Goal: Task Accomplishment & Management: Complete application form

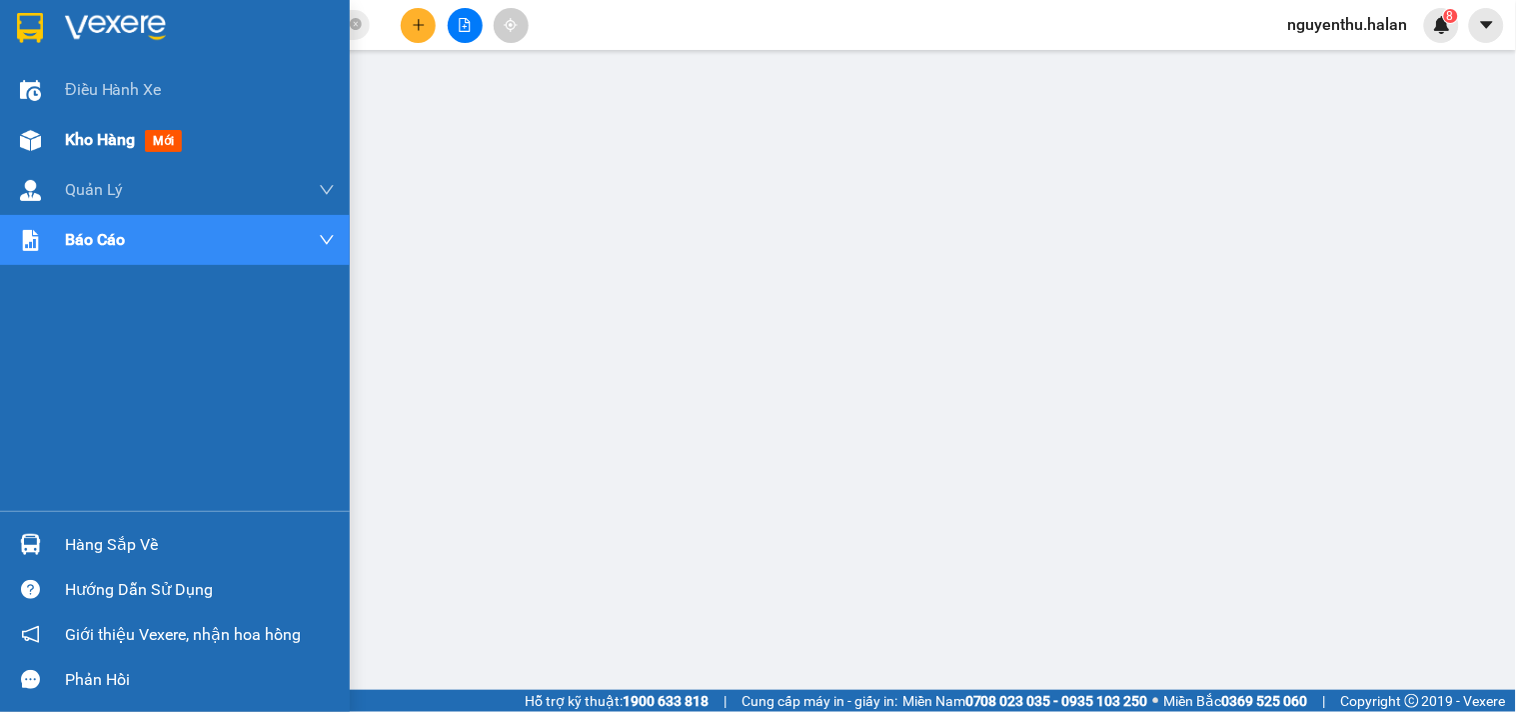
click at [118, 121] on div "Kho hàng mới" at bounding box center [200, 140] width 270 height 50
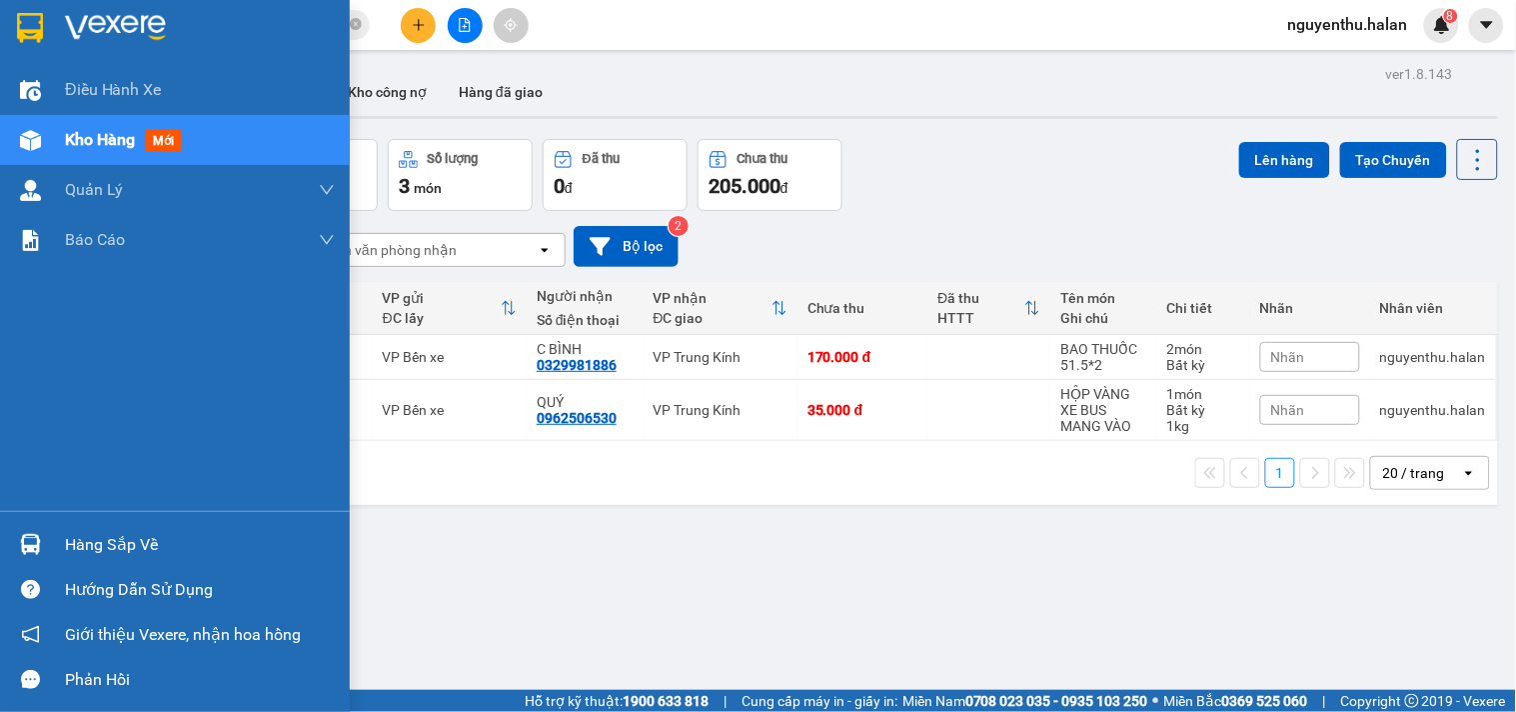
click at [145, 535] on div "Hàng sắp về" at bounding box center [200, 545] width 270 height 30
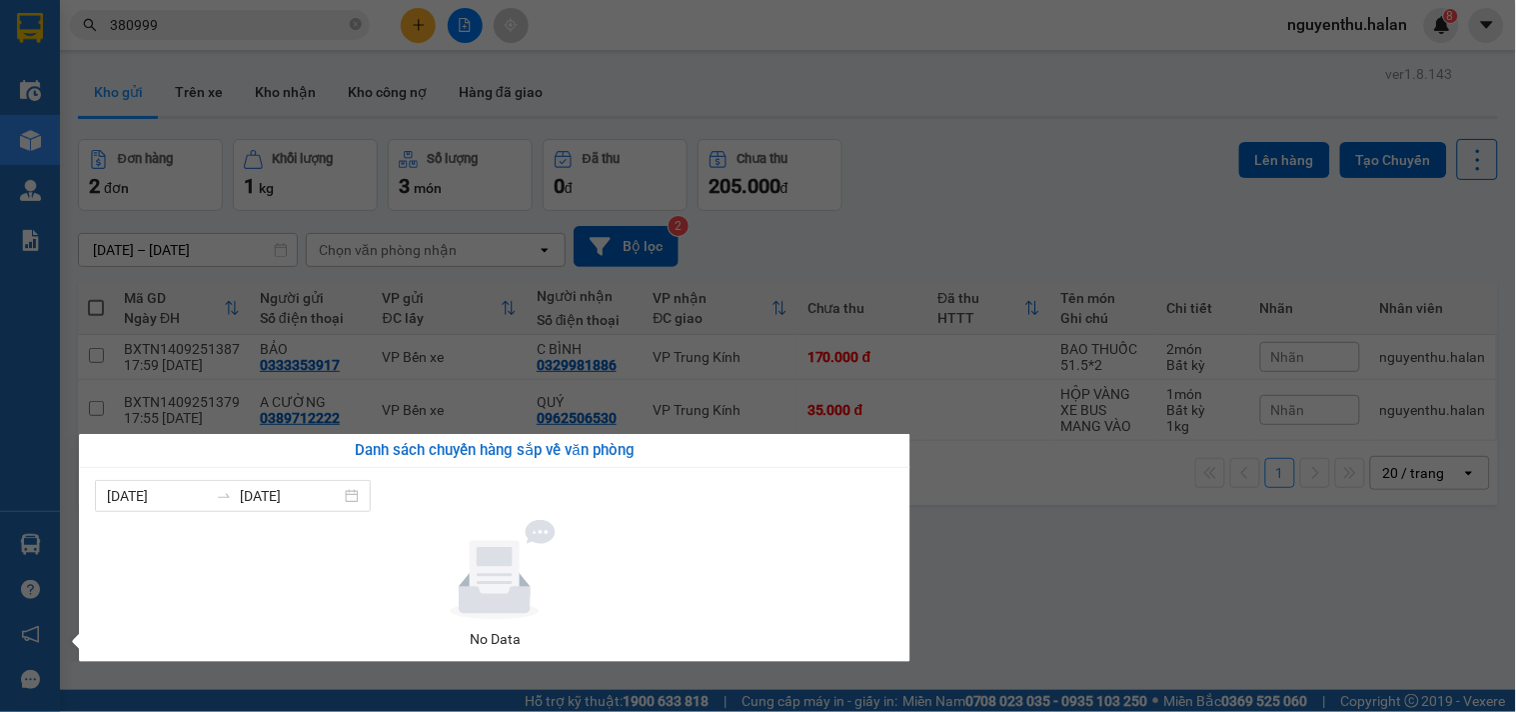
click at [737, 81] on section "Kết quả tìm kiếm ( 42 ) Bộ lọc Mã ĐH Trạng thái Món hàng Thu hộ Tổng cước Chưa …" at bounding box center [758, 356] width 1516 height 712
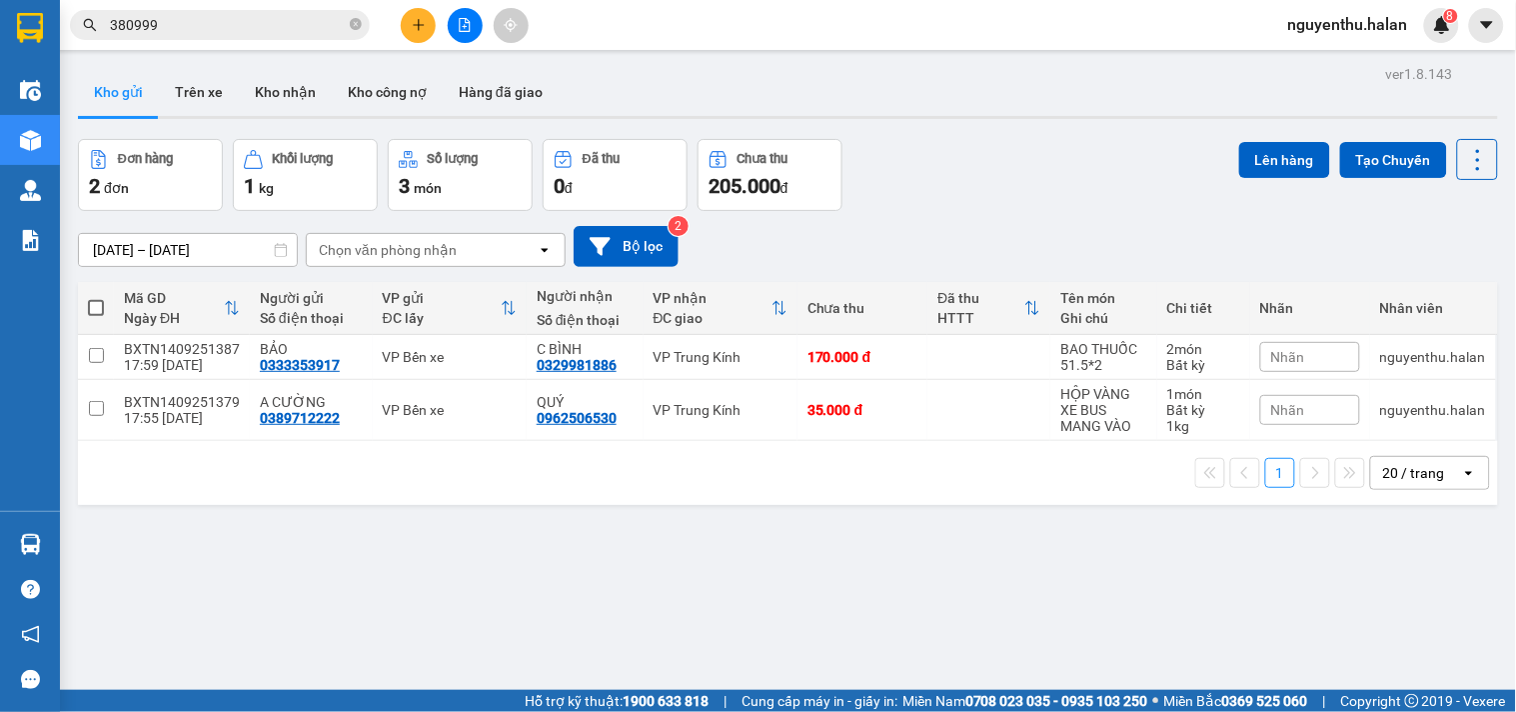
click at [420, 25] on icon "plus" at bounding box center [418, 24] width 11 height 1
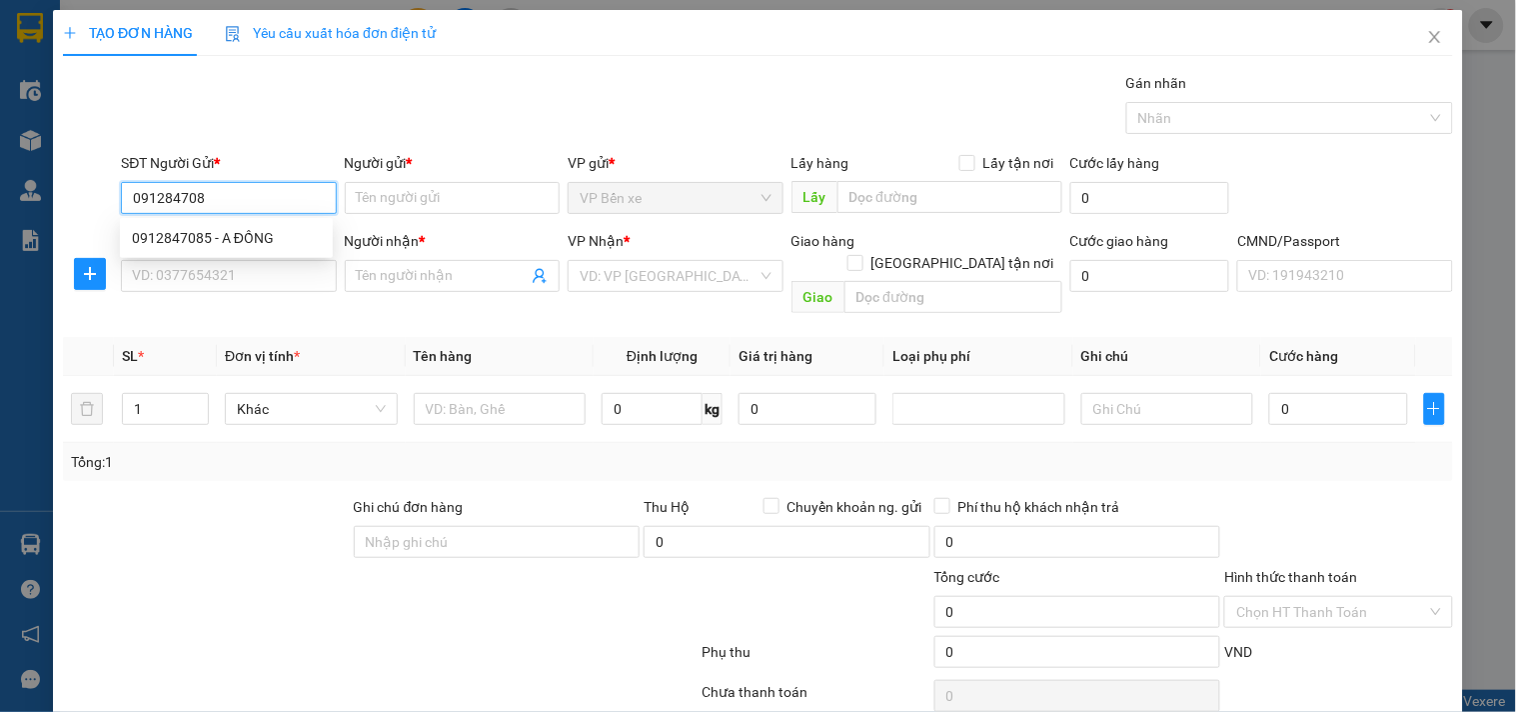
type input "0912847085"
click at [240, 236] on div "0912847085 - A ĐỒNG" at bounding box center [226, 238] width 189 height 22
type input "A ĐỒNG"
type input "0912847085"
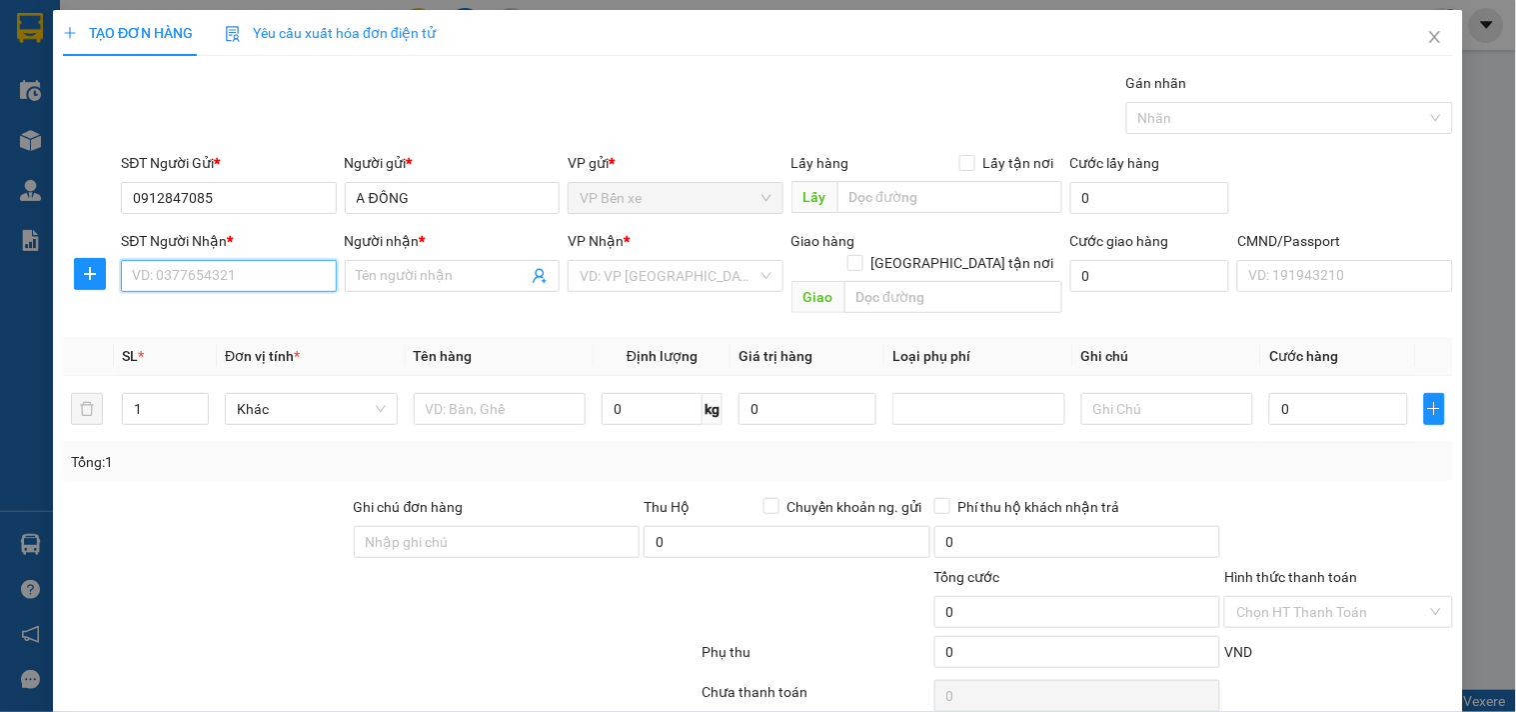
click at [232, 267] on input "SĐT Người Nhận *" at bounding box center [228, 276] width 215 height 32
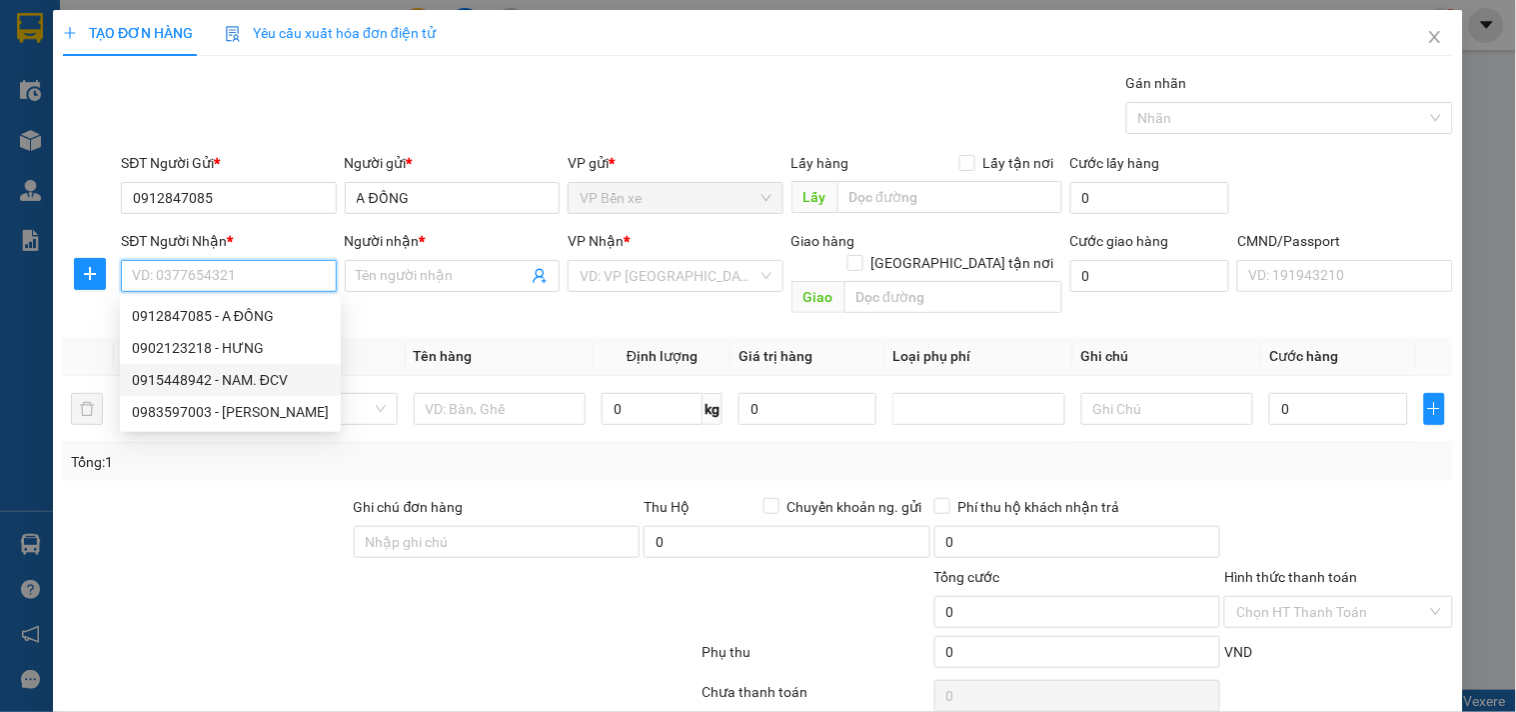
click at [228, 384] on div "0915448942 - NAM. ĐCV" at bounding box center [230, 380] width 197 height 22
type input "0915448942"
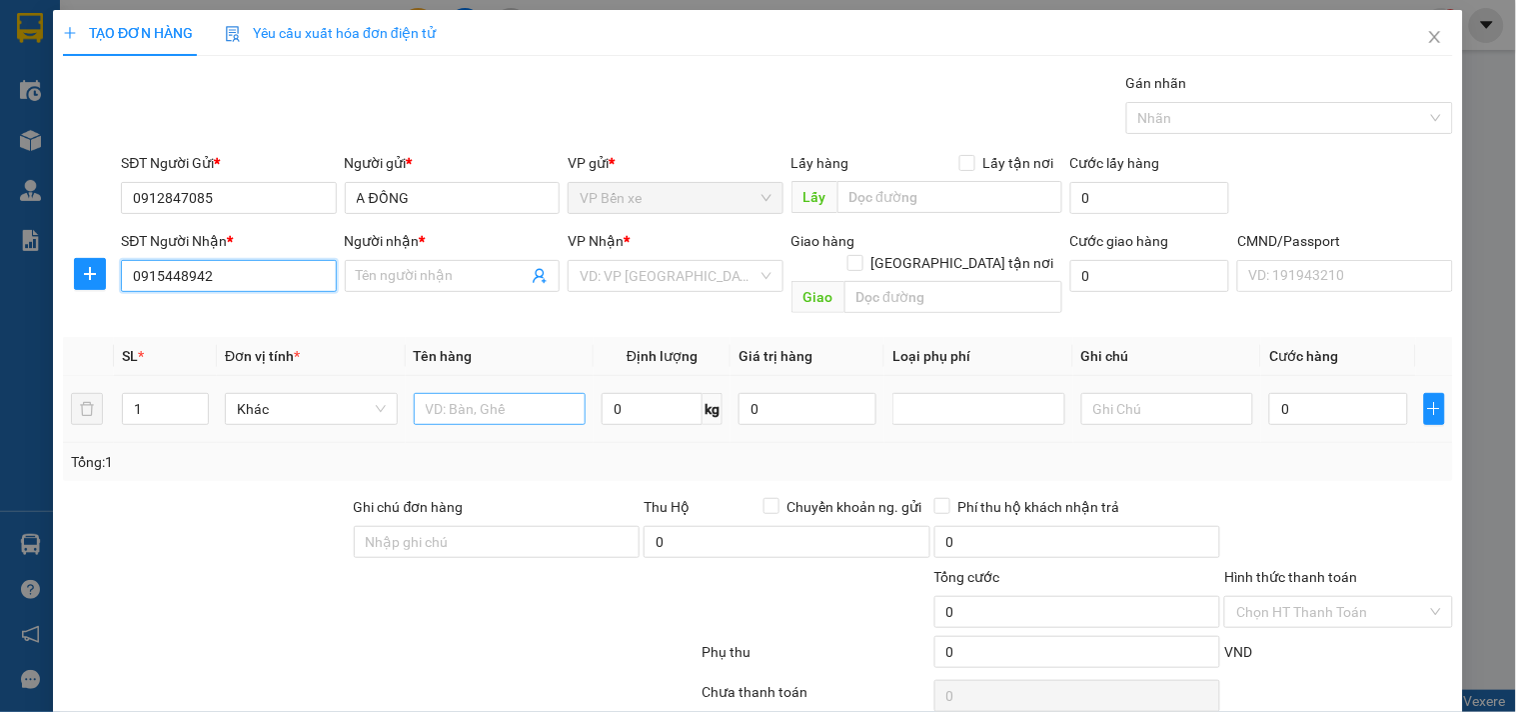
type input "NAM. ĐCV"
click at [550, 397] on input "text" at bounding box center [500, 409] width 173 height 32
type input "HỘP GỖ"
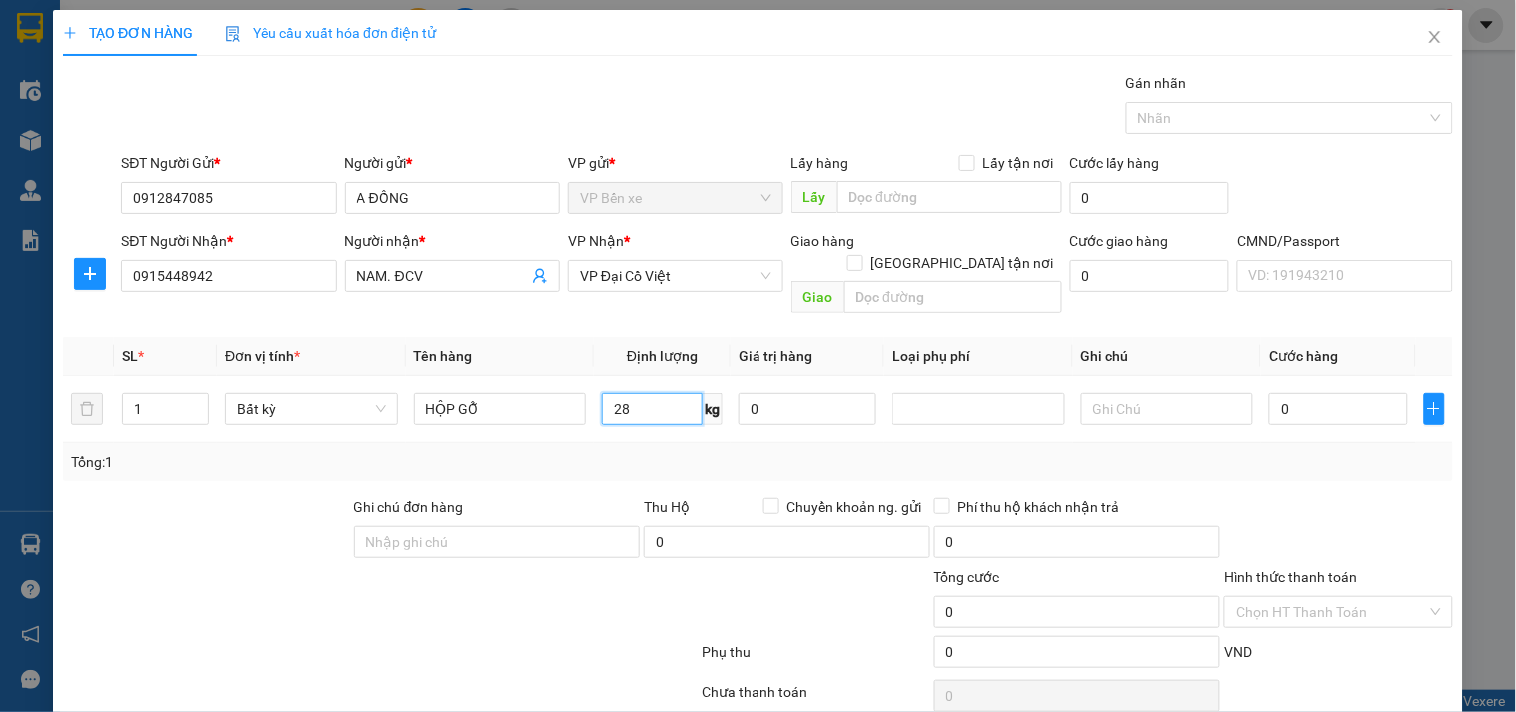
type input "28"
click at [604, 443] on div "Tổng: 1" at bounding box center [758, 462] width 1390 height 38
type input "65.000"
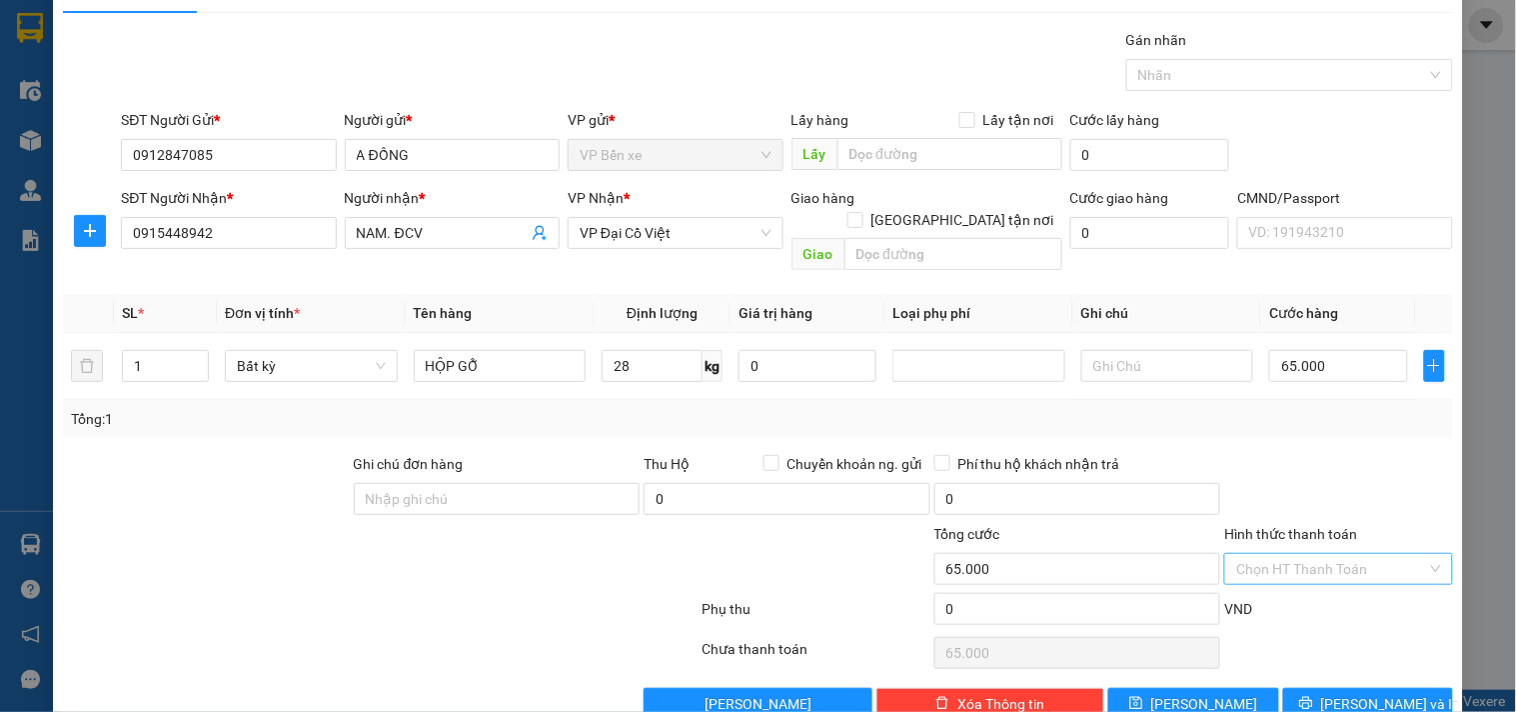
scroll to position [67, 0]
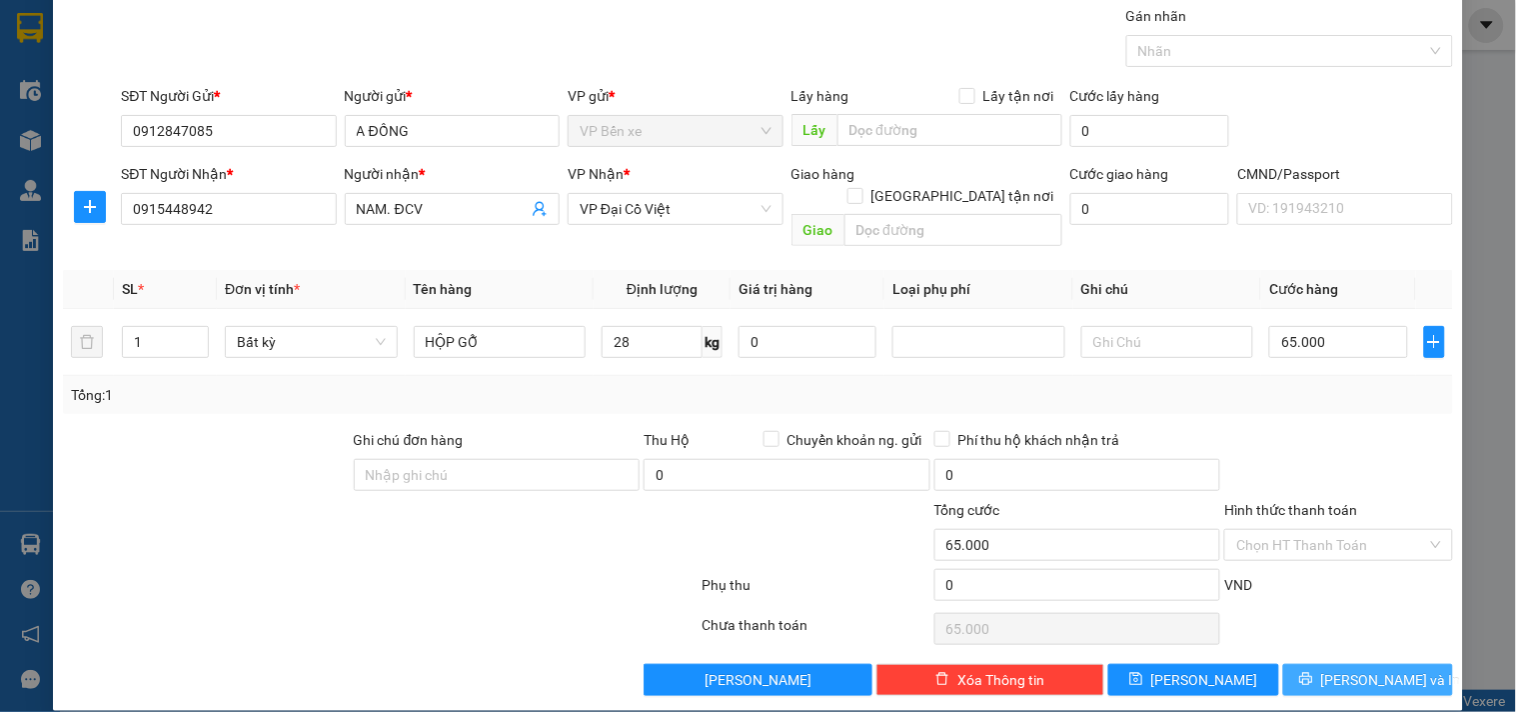
click at [1300, 664] on button "[PERSON_NAME] và In" at bounding box center [1368, 680] width 170 height 32
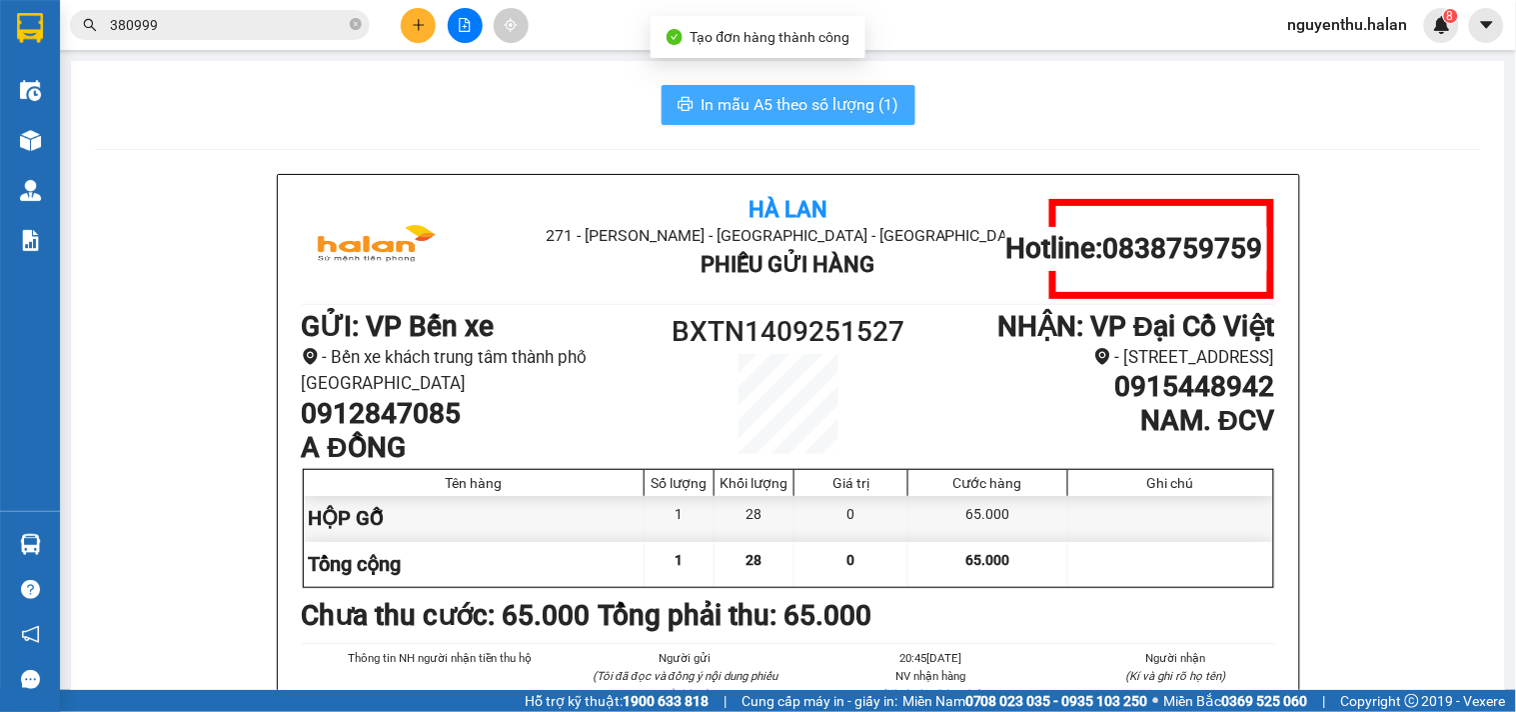
click at [803, 92] on span "In mẫu A5 theo số lượng (1)" at bounding box center [801, 104] width 198 height 25
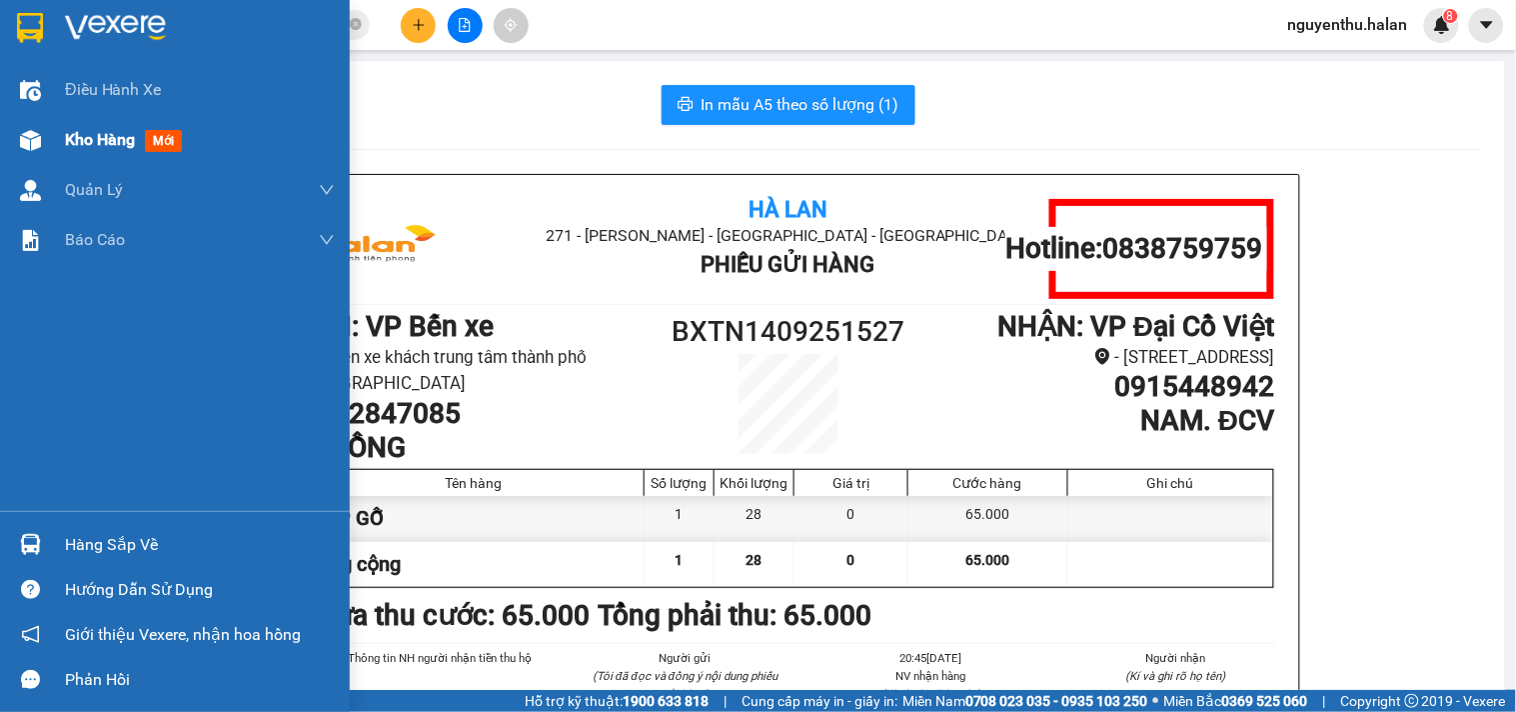
click at [96, 142] on span "Kho hàng" at bounding box center [100, 139] width 70 height 19
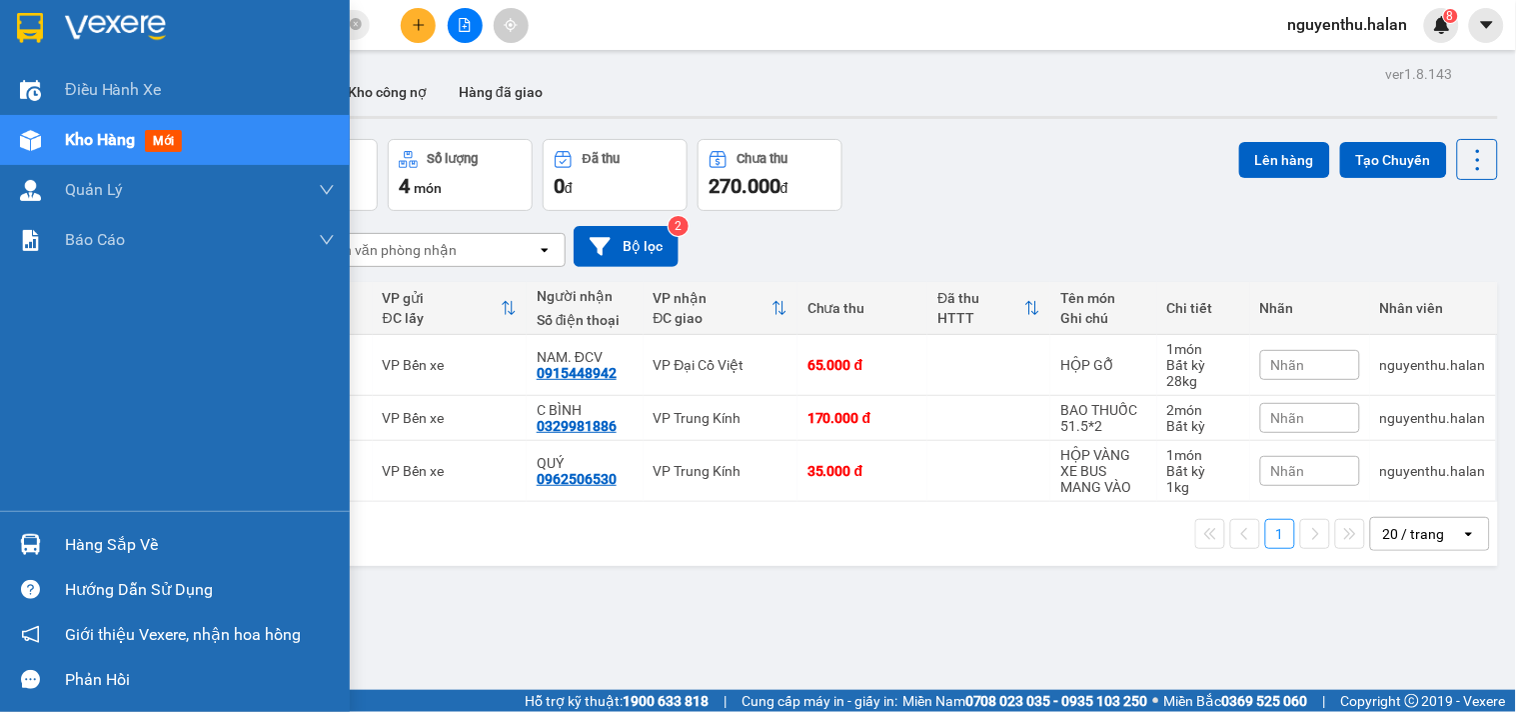
click at [96, 535] on div "Hàng sắp về" at bounding box center [200, 545] width 270 height 30
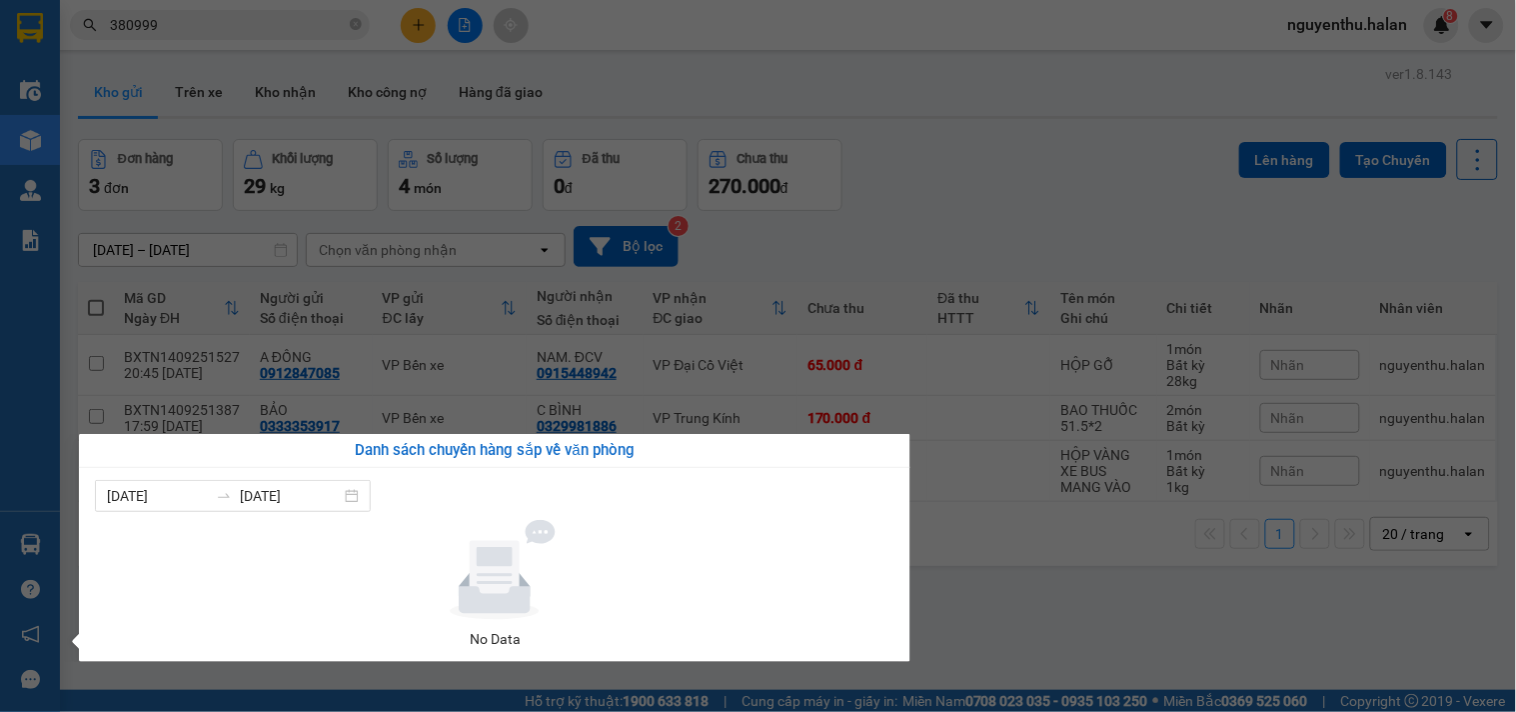
click at [677, 78] on section "Kết quả tìm kiếm ( 42 ) Bộ lọc Mã ĐH Trạng thái Món hàng Thu hộ Tổng cước Chưa …" at bounding box center [758, 356] width 1516 height 712
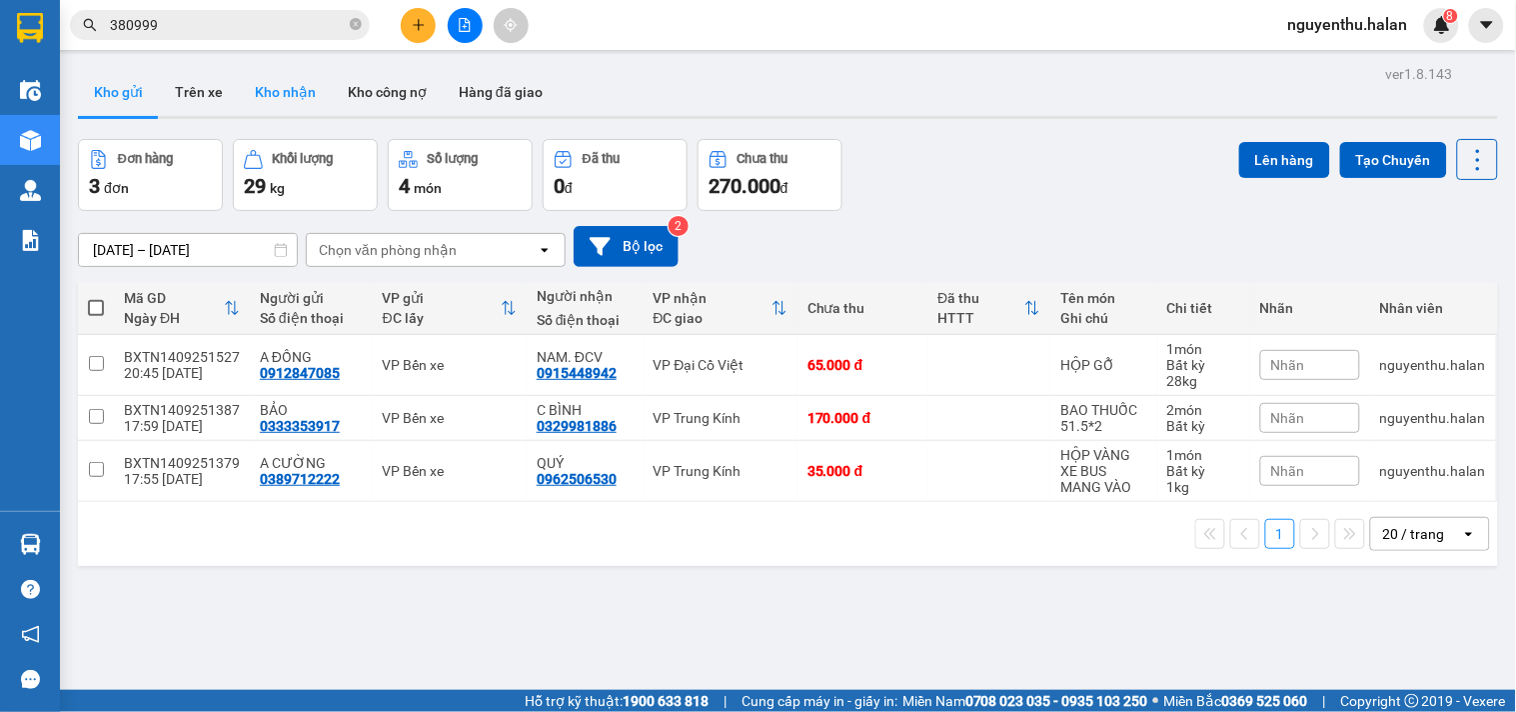
click at [267, 84] on button "Kho nhận" at bounding box center [285, 92] width 93 height 48
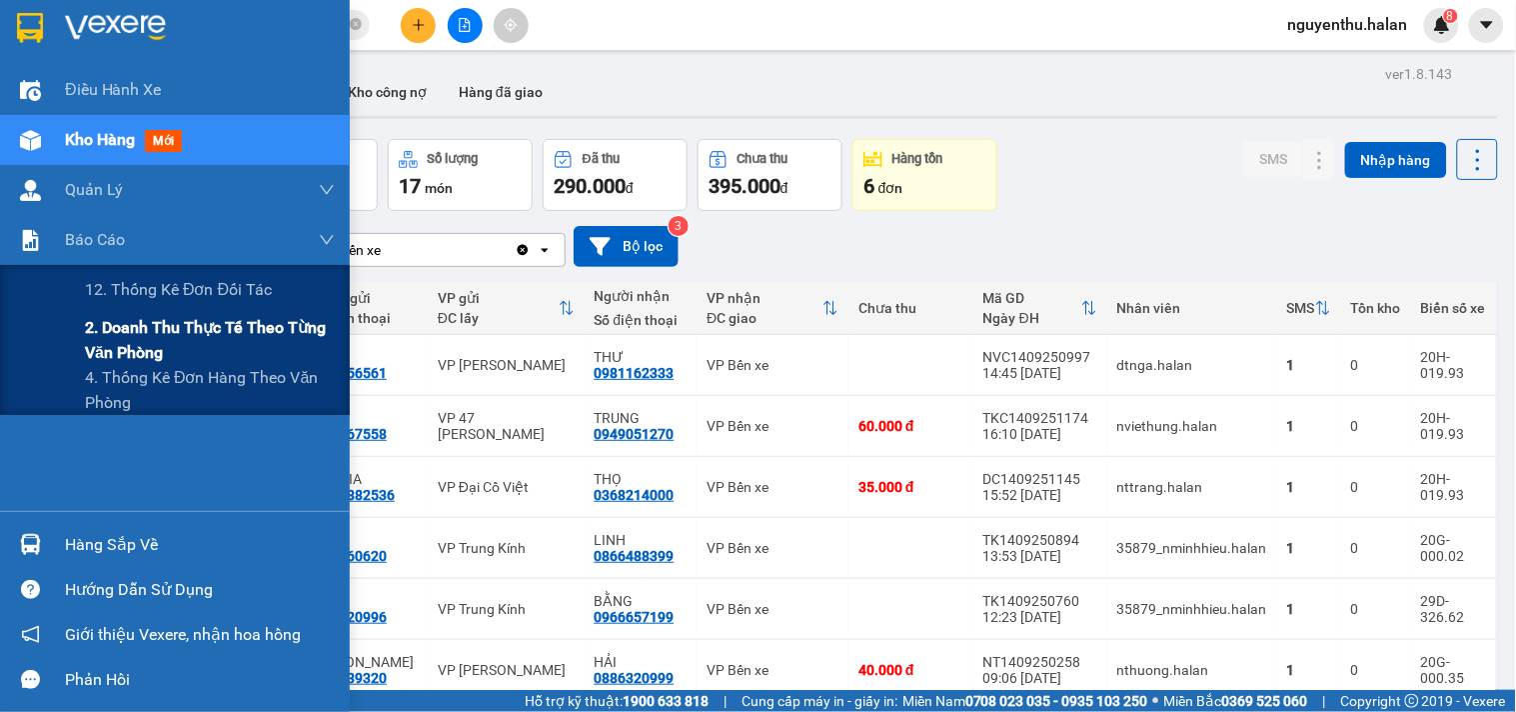
click at [140, 350] on span "2. Doanh thu thực tế theo từng văn phòng" at bounding box center [210, 340] width 250 height 50
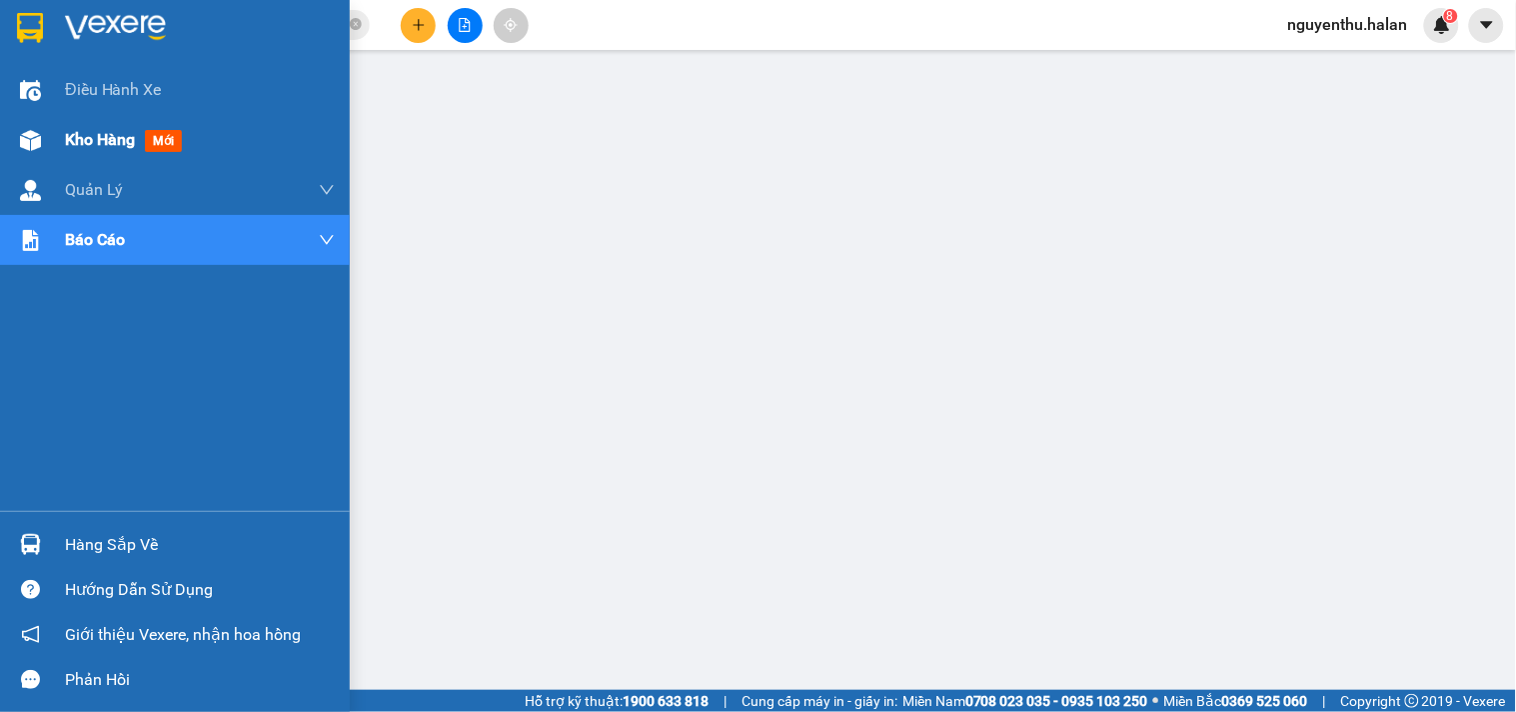
click at [101, 142] on span "Kho hàng" at bounding box center [100, 139] width 70 height 19
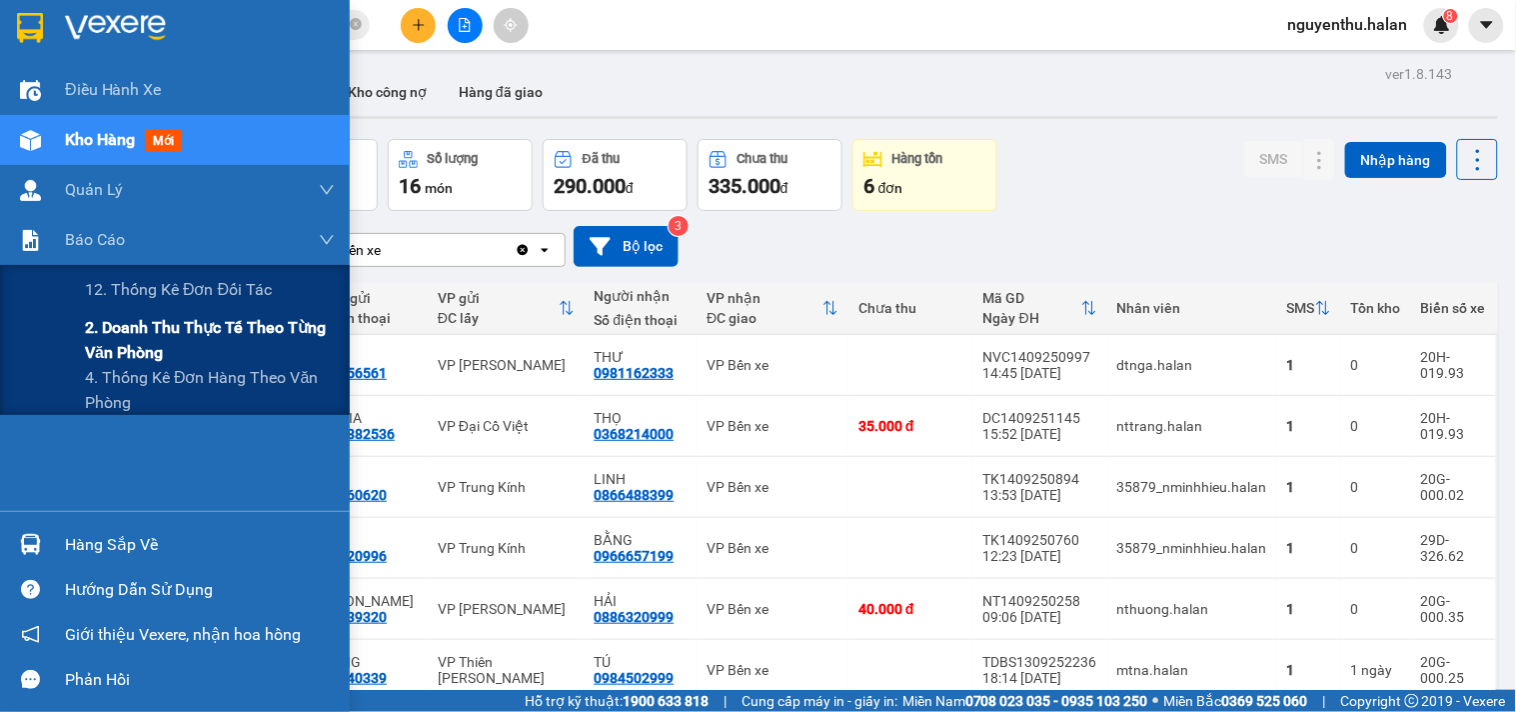
click at [200, 334] on span "2. Doanh thu thực tế theo từng văn phòng" at bounding box center [210, 340] width 250 height 50
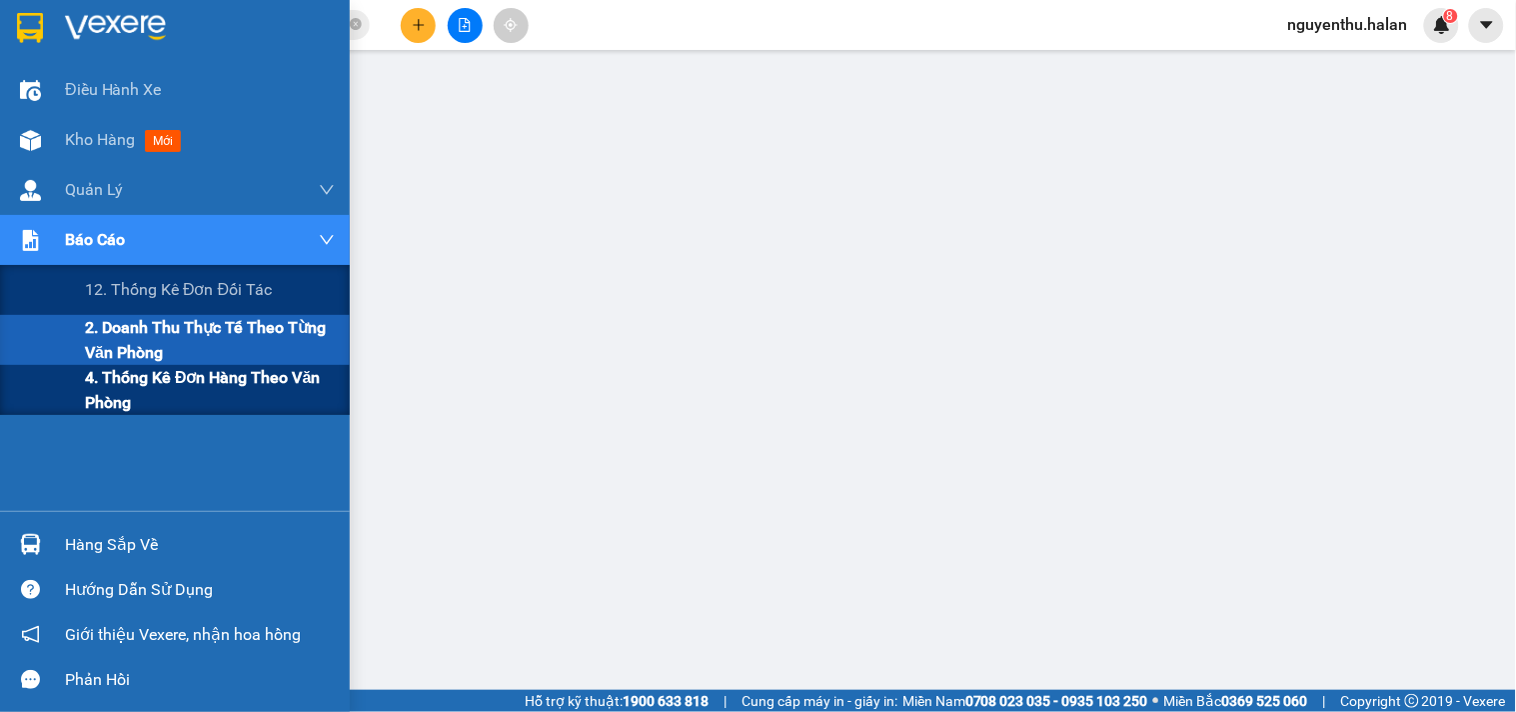
click at [130, 382] on span "4. Thống kê đơn hàng theo văn phòng" at bounding box center [210, 390] width 250 height 50
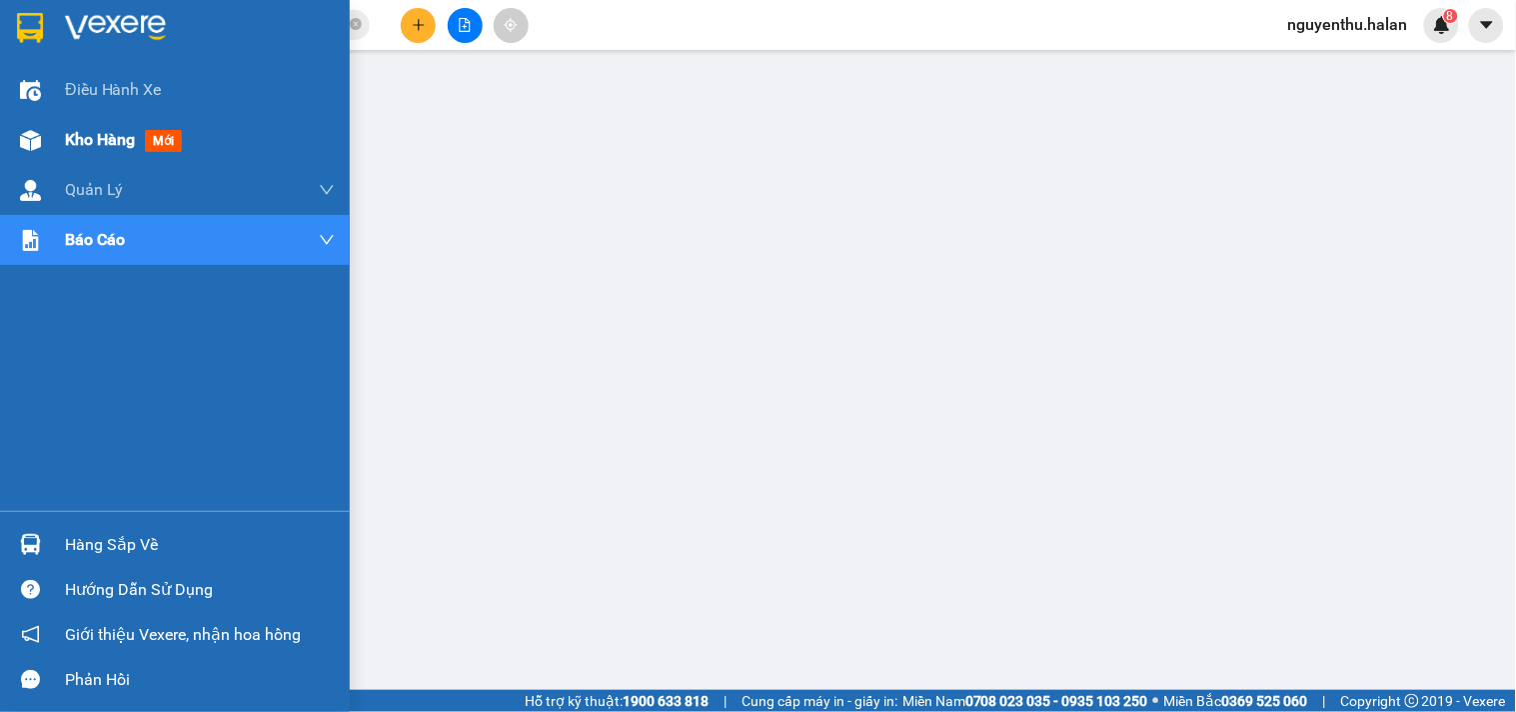
click at [95, 137] on span "Kho hàng" at bounding box center [100, 139] width 70 height 19
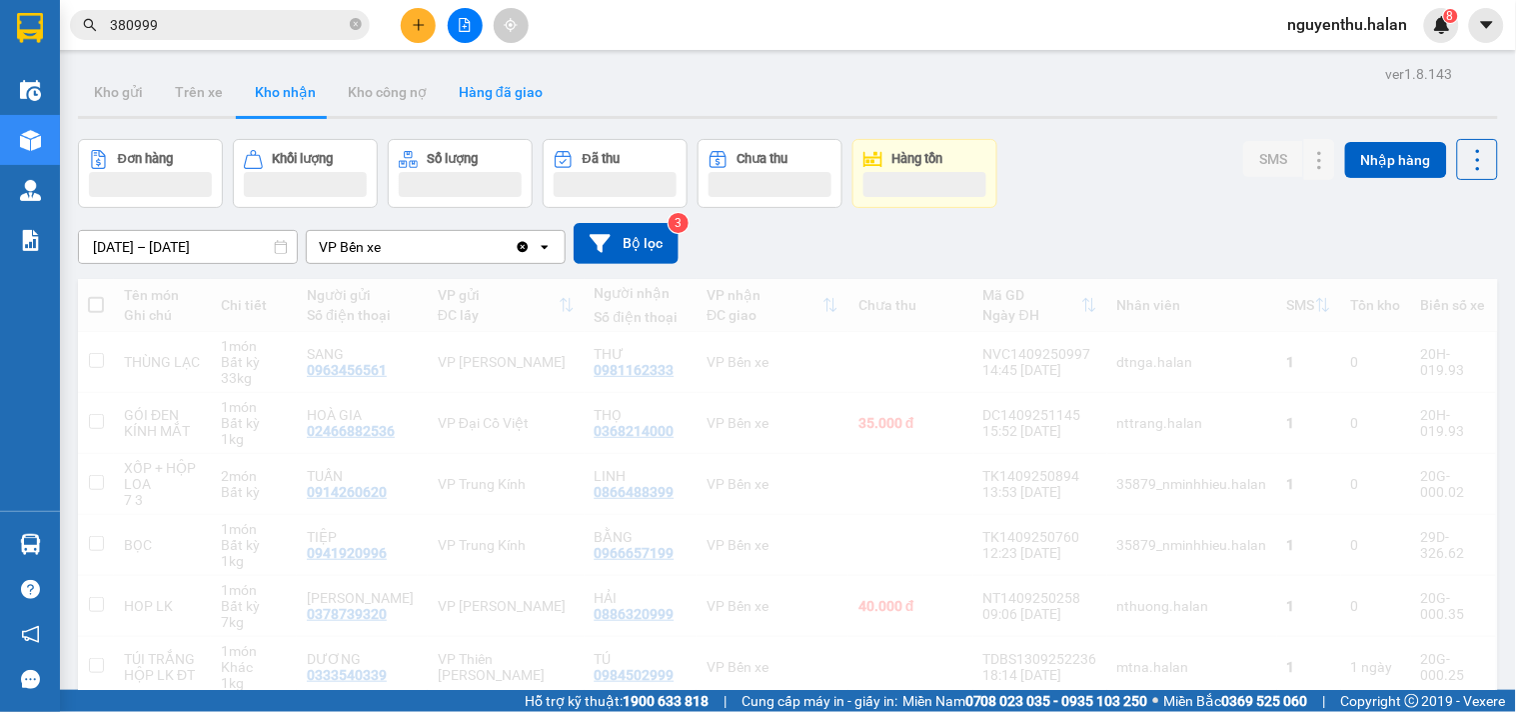
click at [496, 93] on button "Hàng đã giao" at bounding box center [501, 92] width 116 height 48
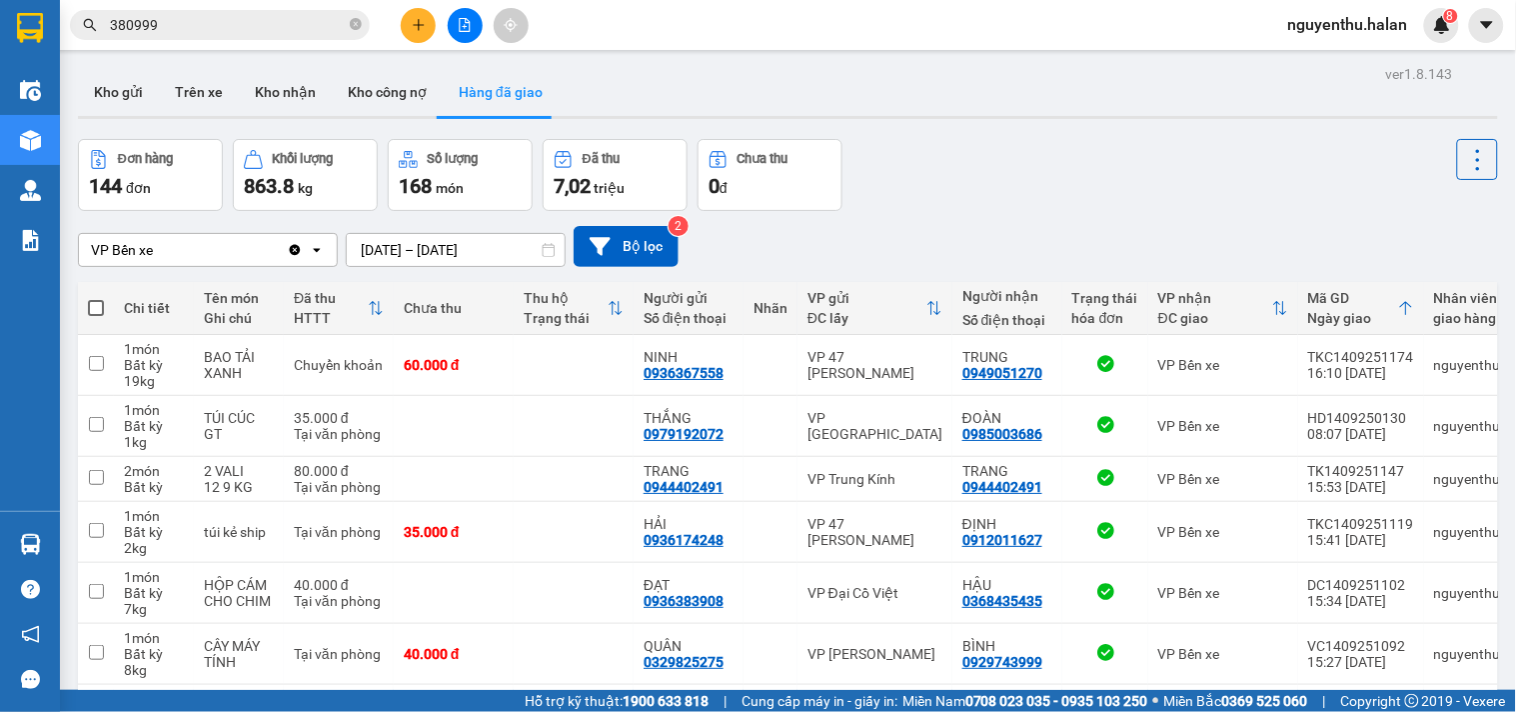
click at [455, 238] on input "[DATE] – [DATE]" at bounding box center [456, 250] width 218 height 32
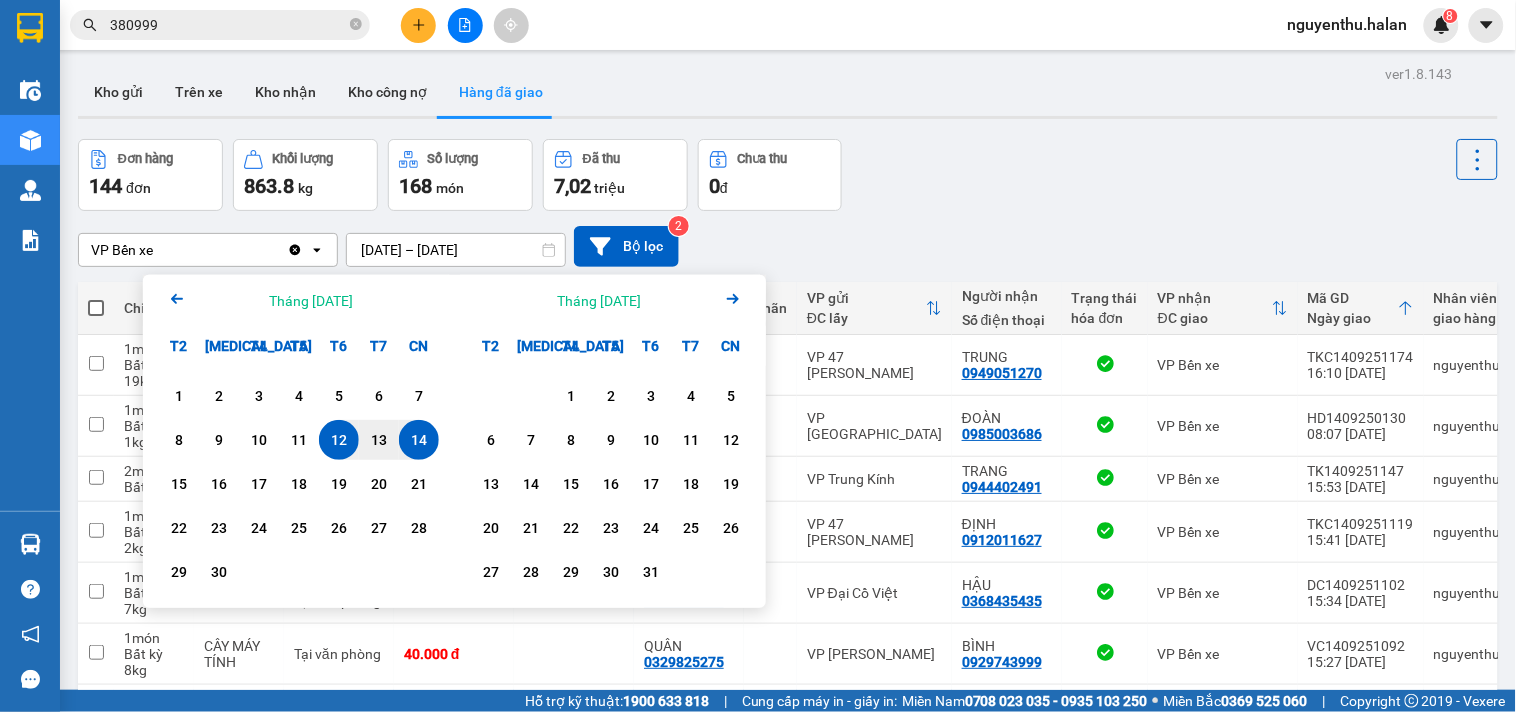
click at [412, 442] on div "14" at bounding box center [419, 440] width 28 height 24
click at [413, 442] on div "14" at bounding box center [419, 440] width 28 height 24
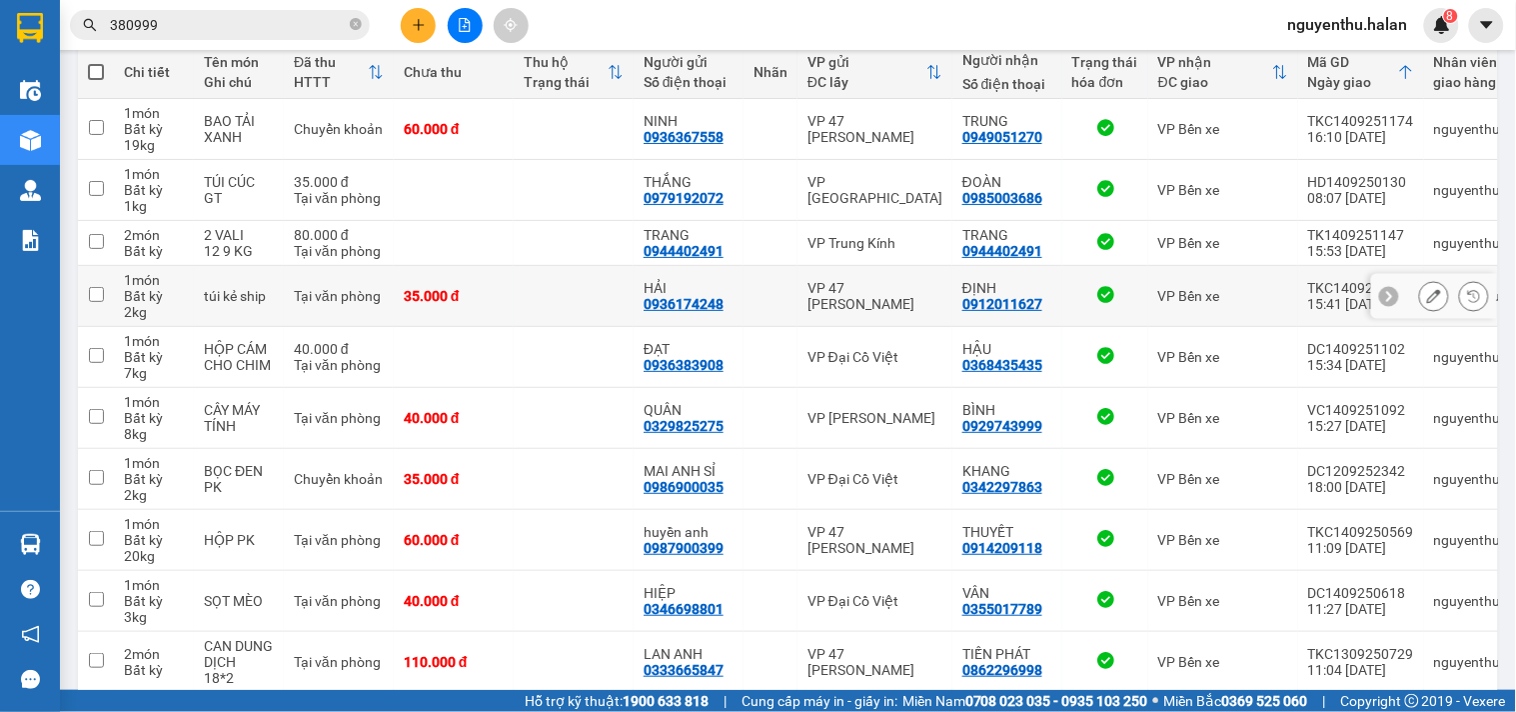
scroll to position [346, 0]
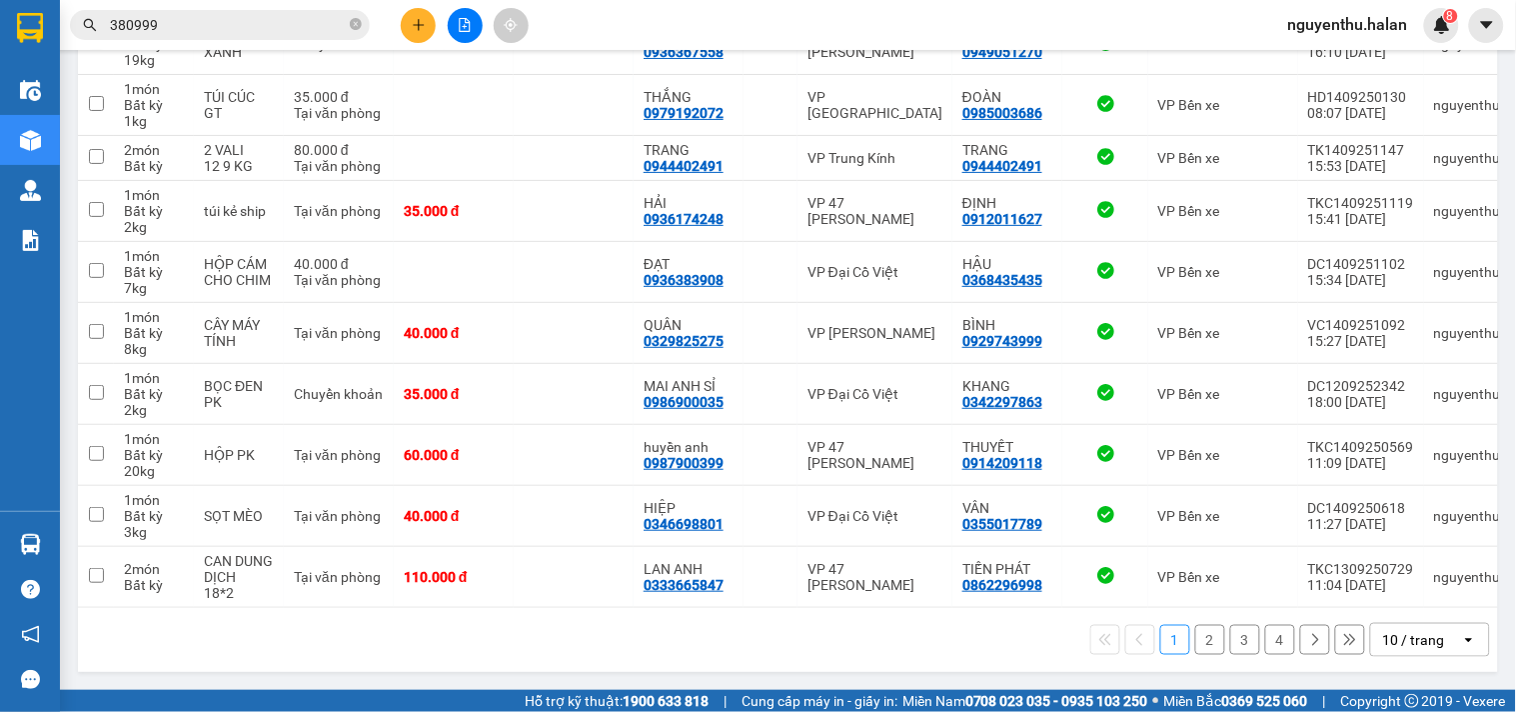
click at [1420, 637] on div "10 / trang" at bounding box center [1414, 640] width 62 height 20
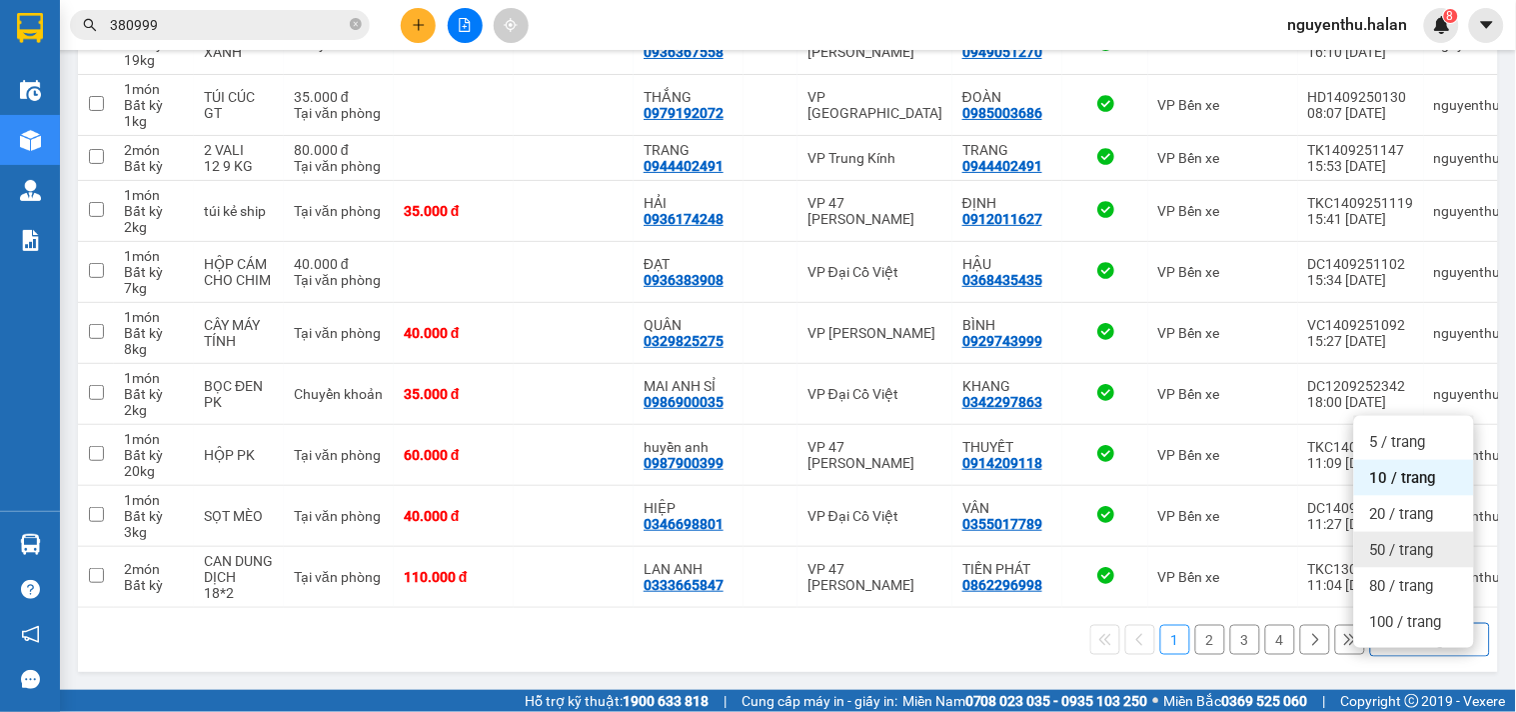
click at [1399, 540] on span "50 / trang" at bounding box center [1402, 550] width 64 height 20
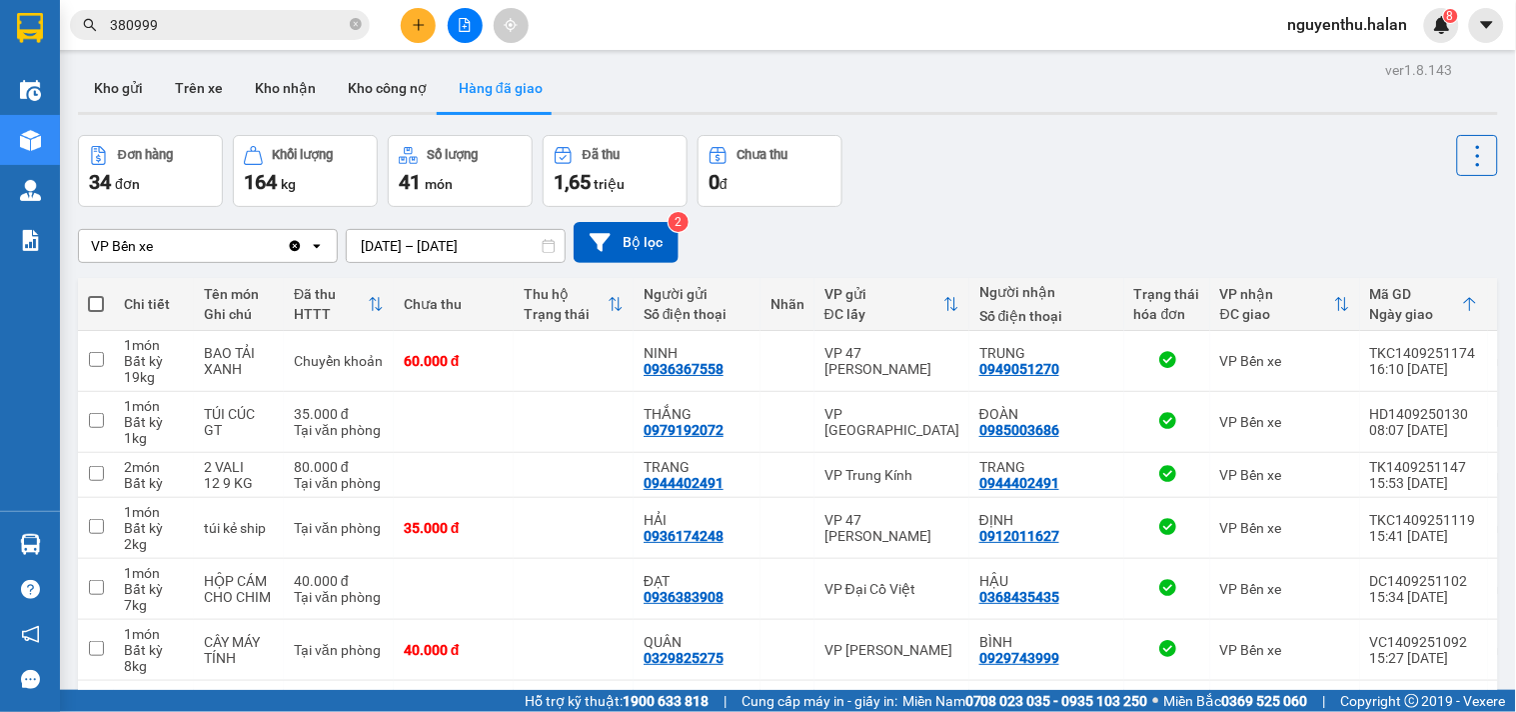
scroll to position [0, 0]
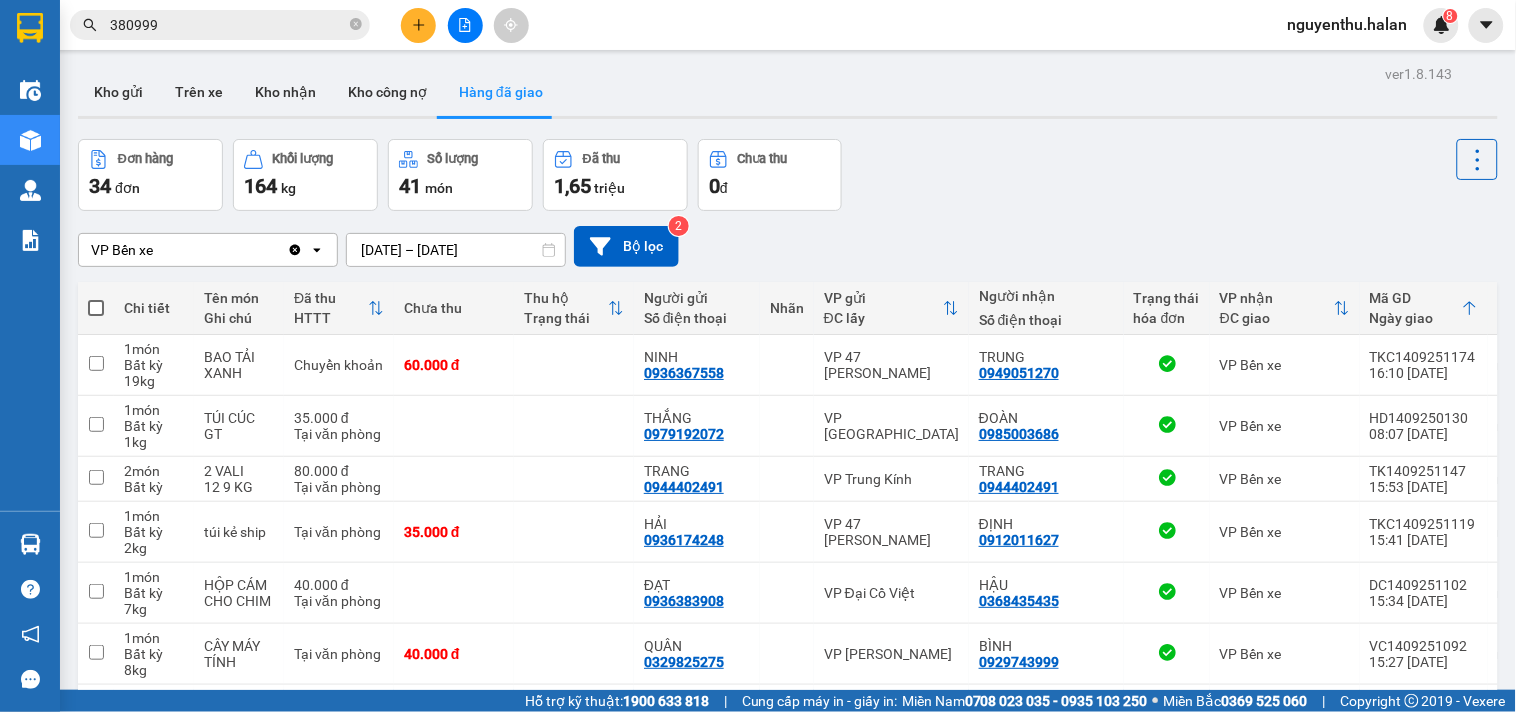
click at [424, 250] on input "[DATE] – [DATE]" at bounding box center [456, 250] width 218 height 32
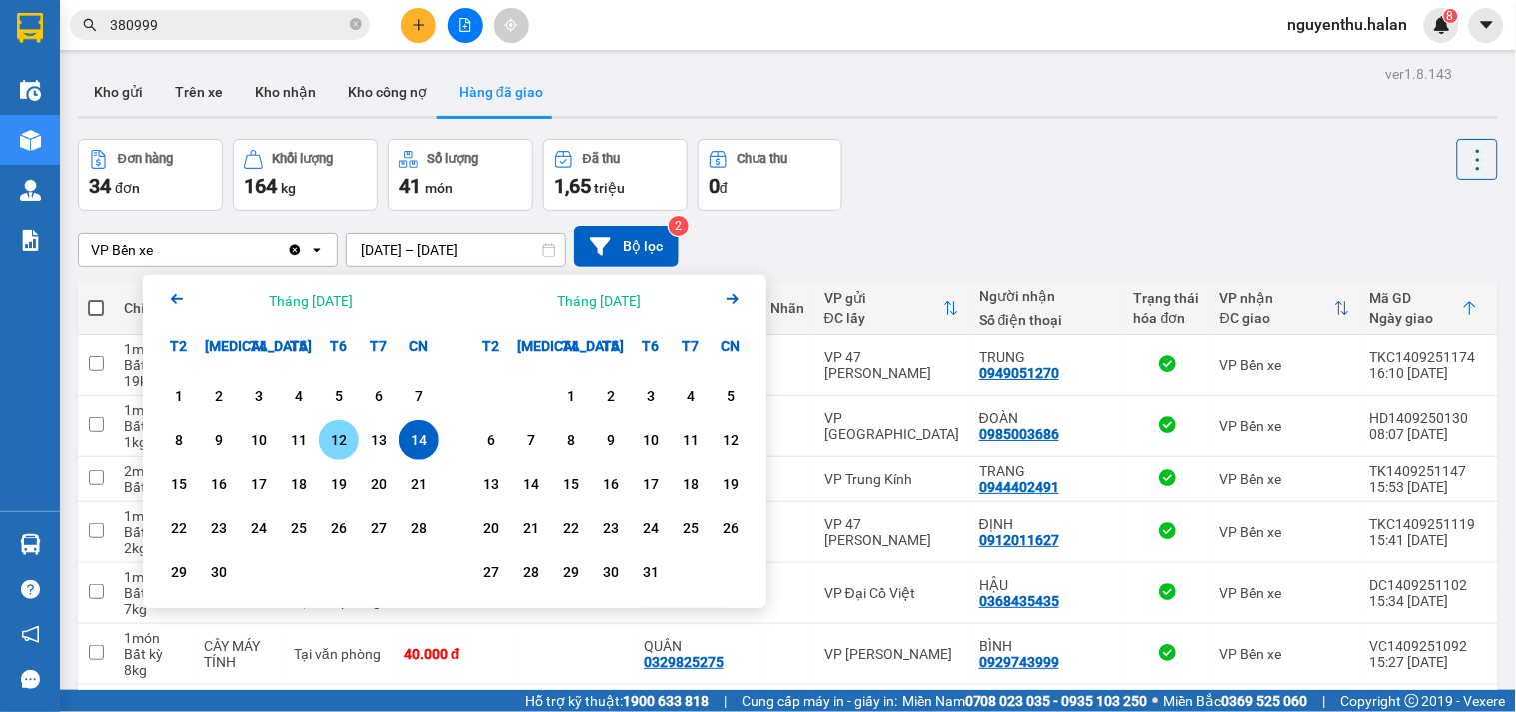
click at [340, 438] on div "12" at bounding box center [339, 440] width 28 height 24
type input "[DATE] – [DATE]"
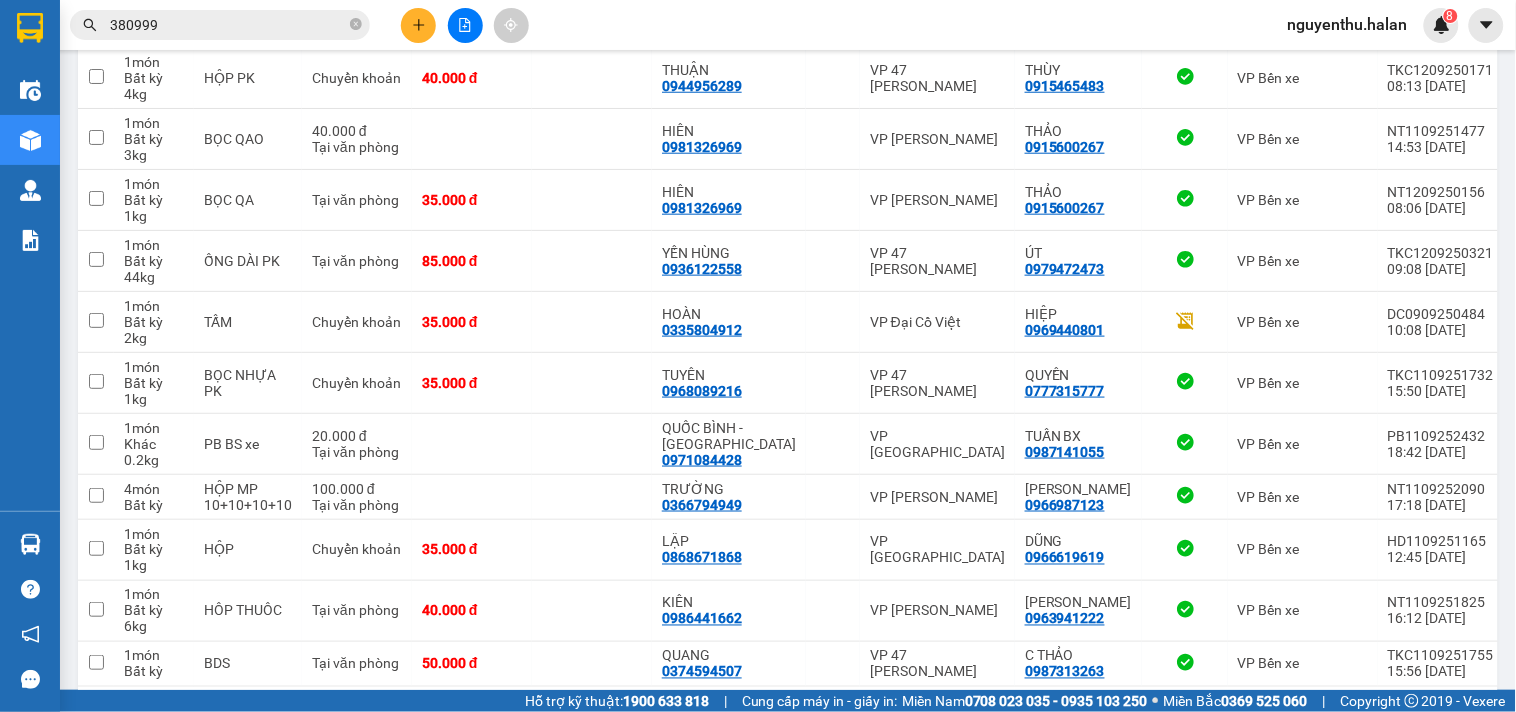
scroll to position [2742, 0]
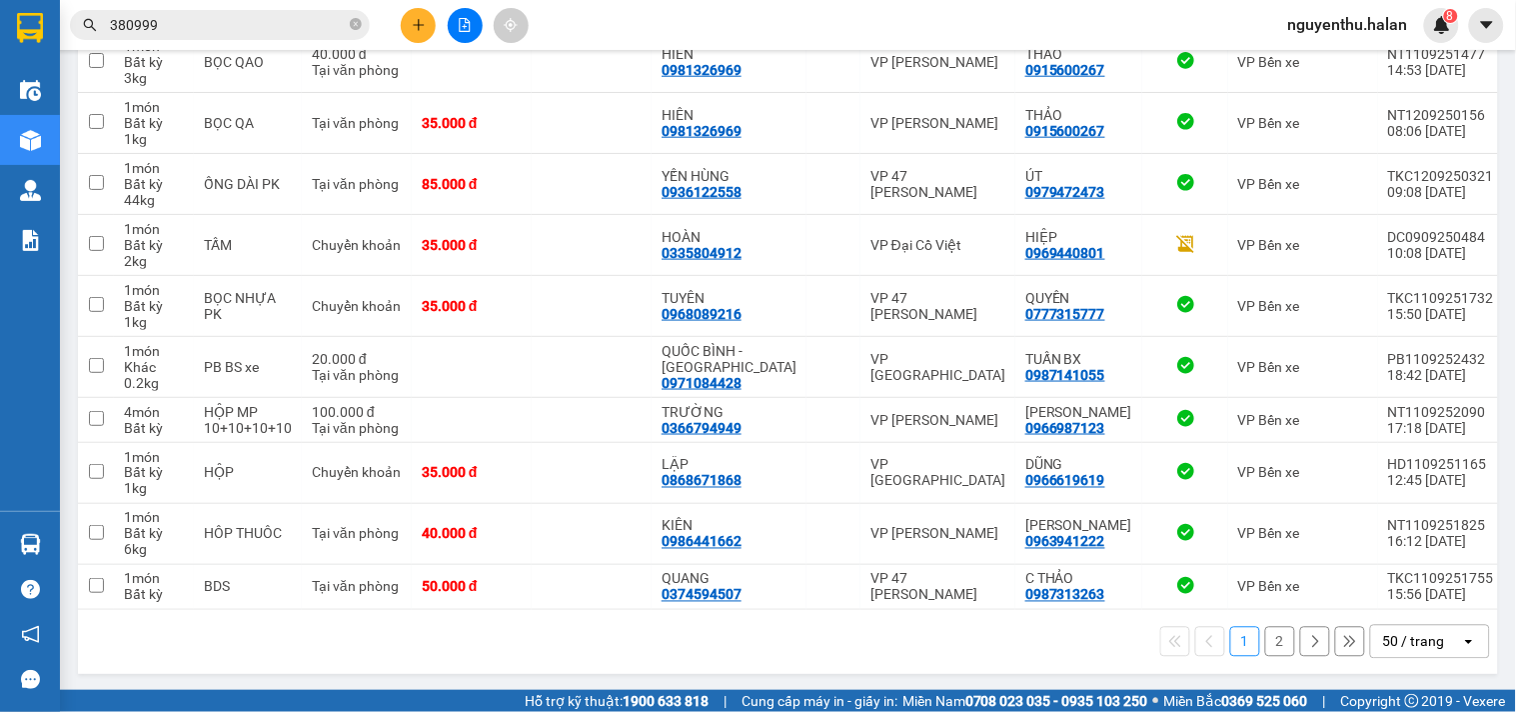
click at [1265, 635] on button "2" at bounding box center [1280, 642] width 30 height 30
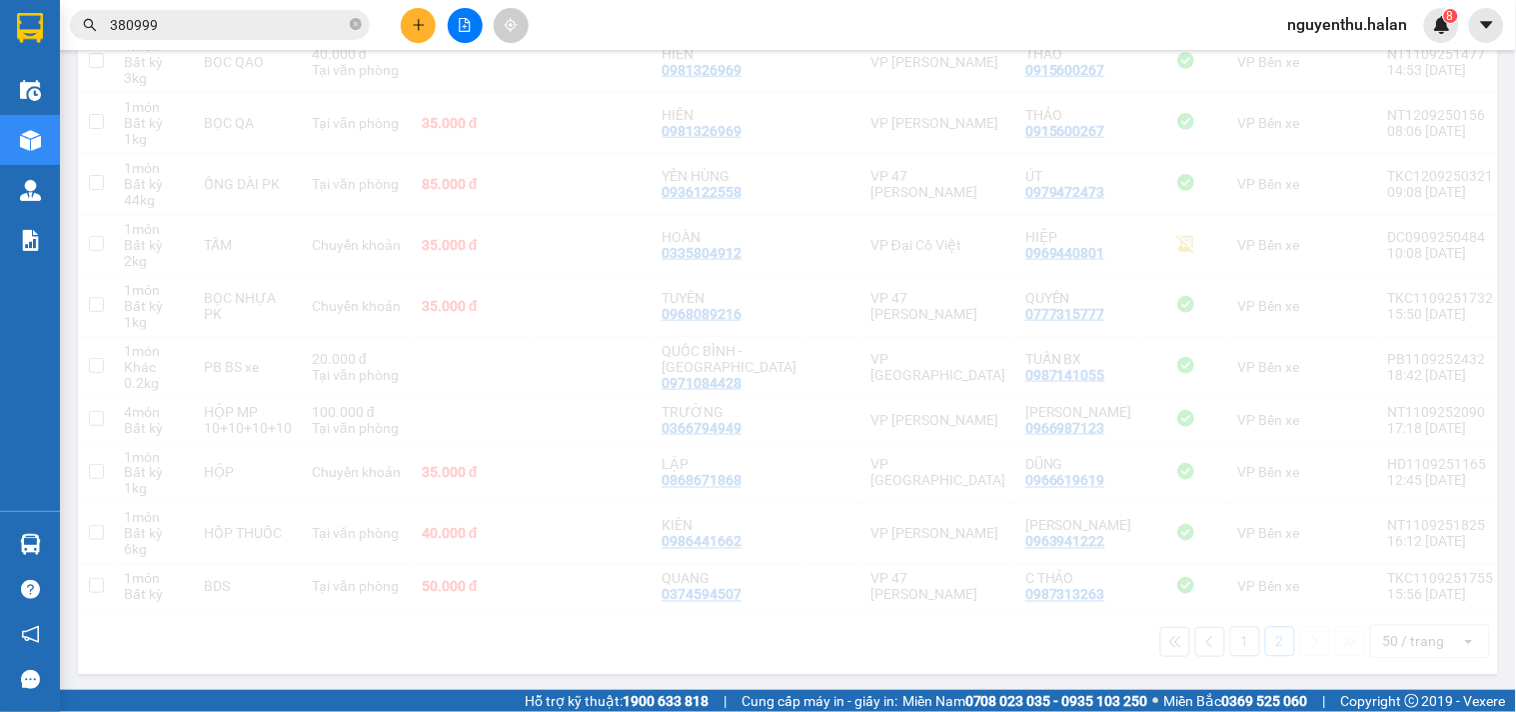
scroll to position [92, 0]
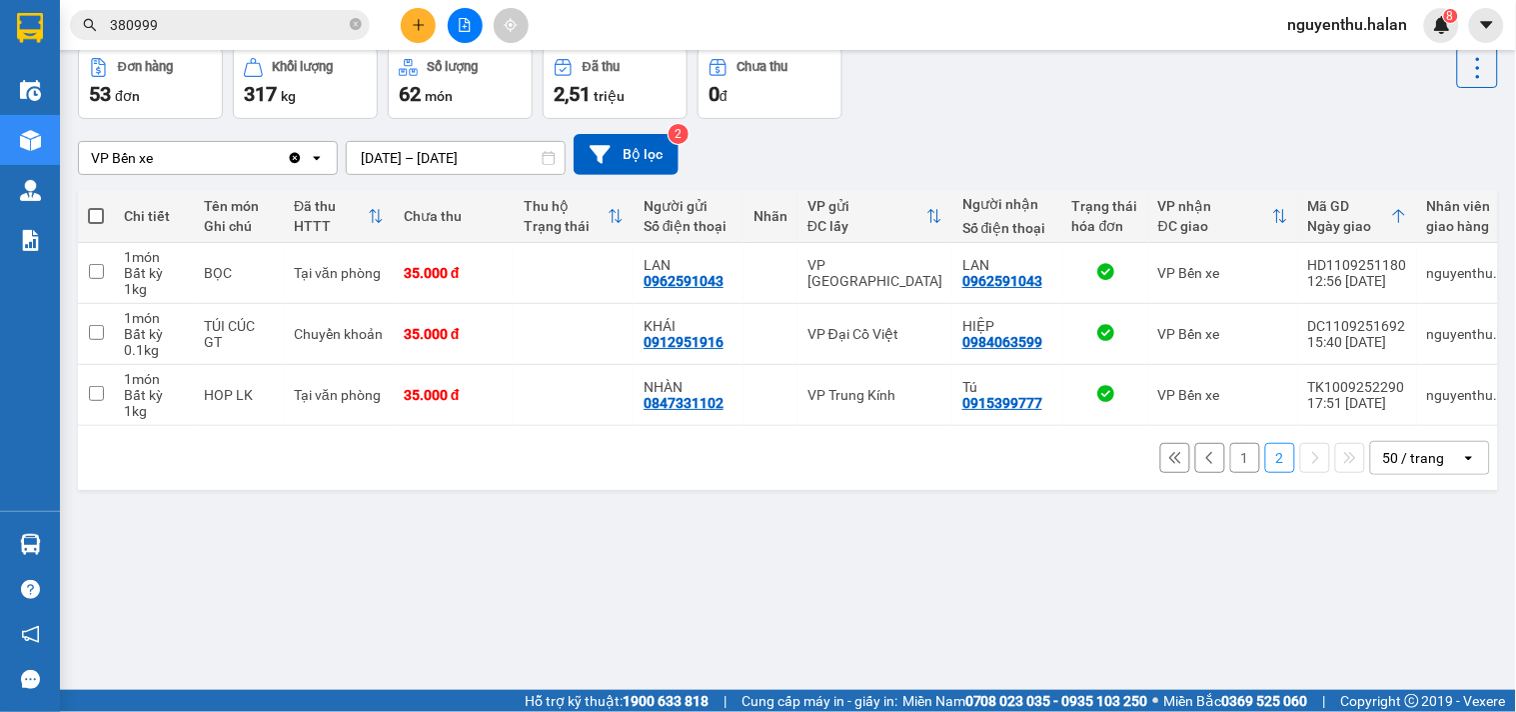
click at [1389, 468] on div "50 / trang" at bounding box center [1414, 458] width 62 height 20
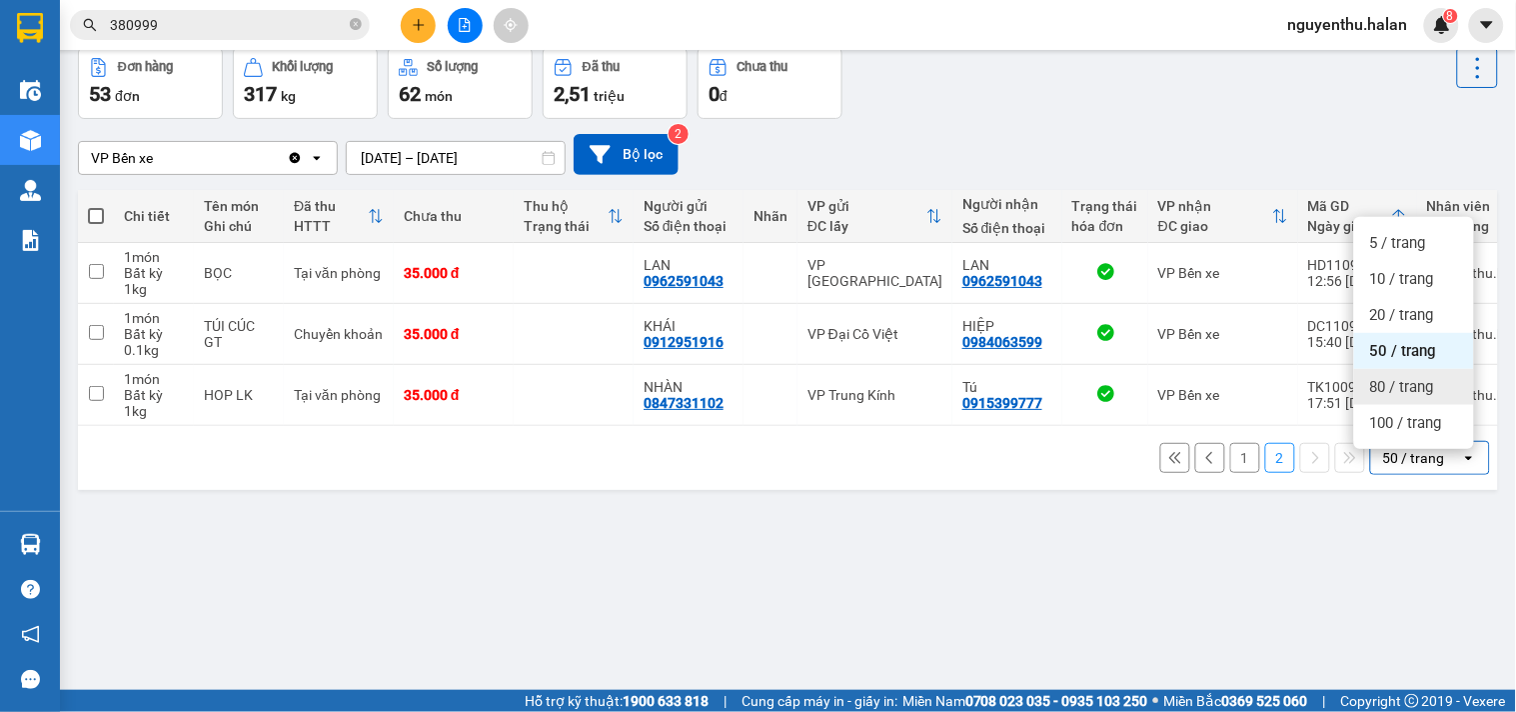
click at [1391, 394] on span "80 / trang" at bounding box center [1402, 387] width 64 height 20
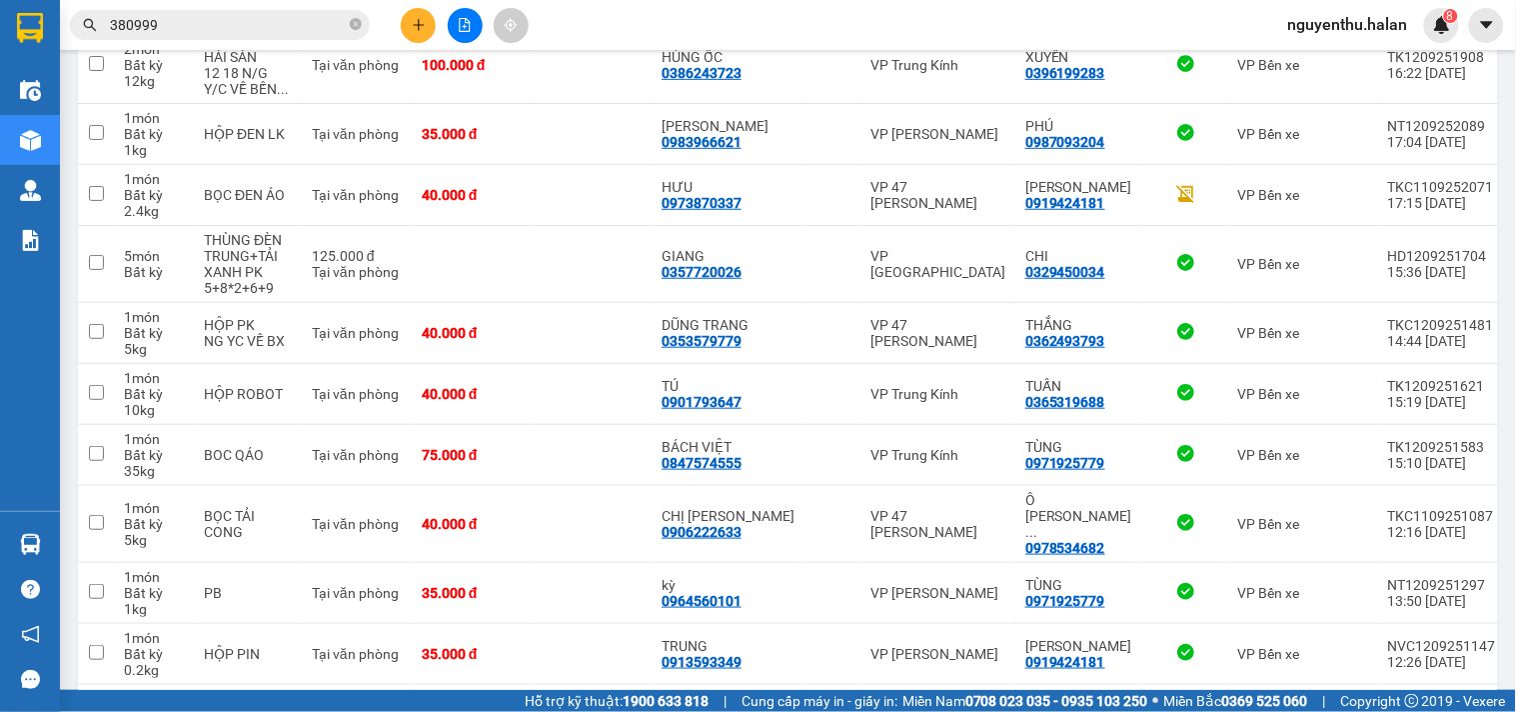
scroll to position [0, 0]
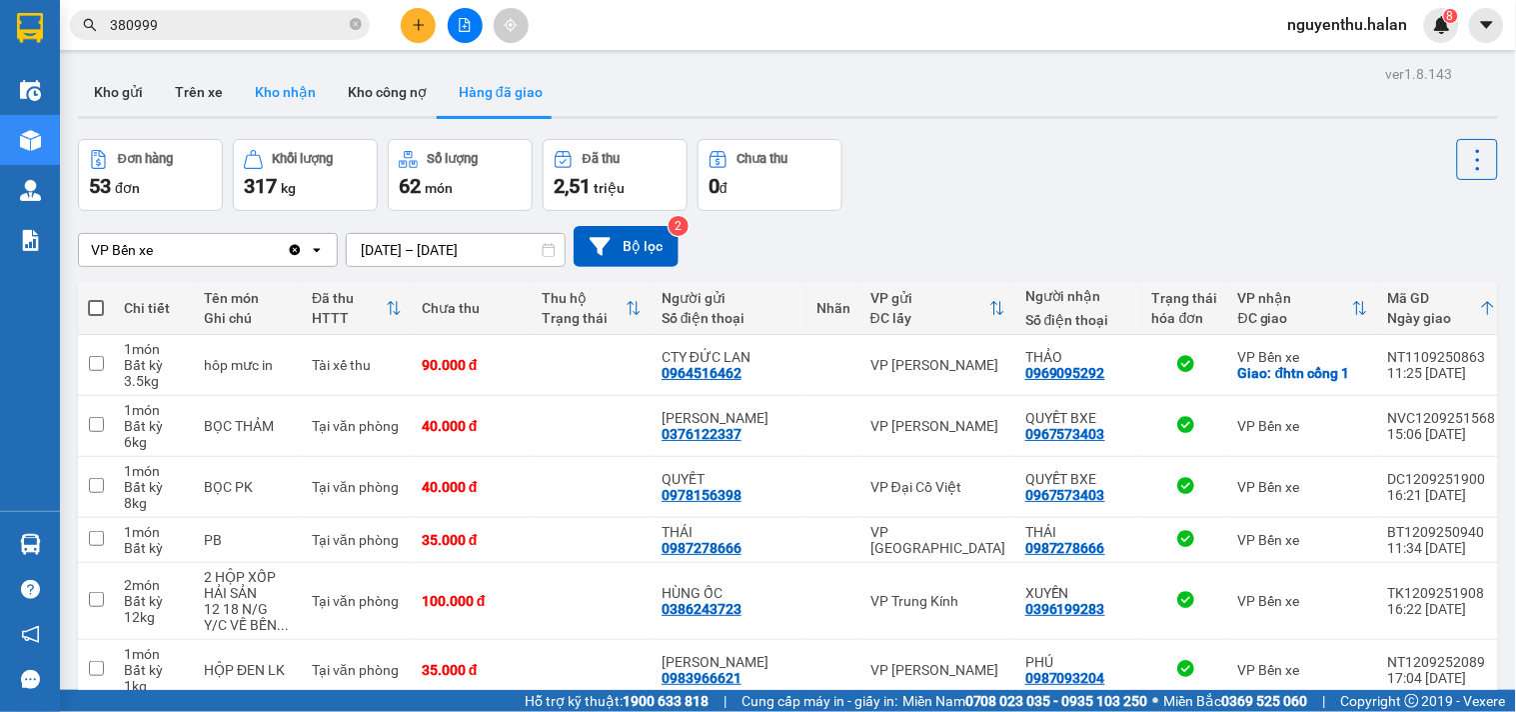
click at [285, 97] on button "Kho nhận" at bounding box center [285, 92] width 93 height 48
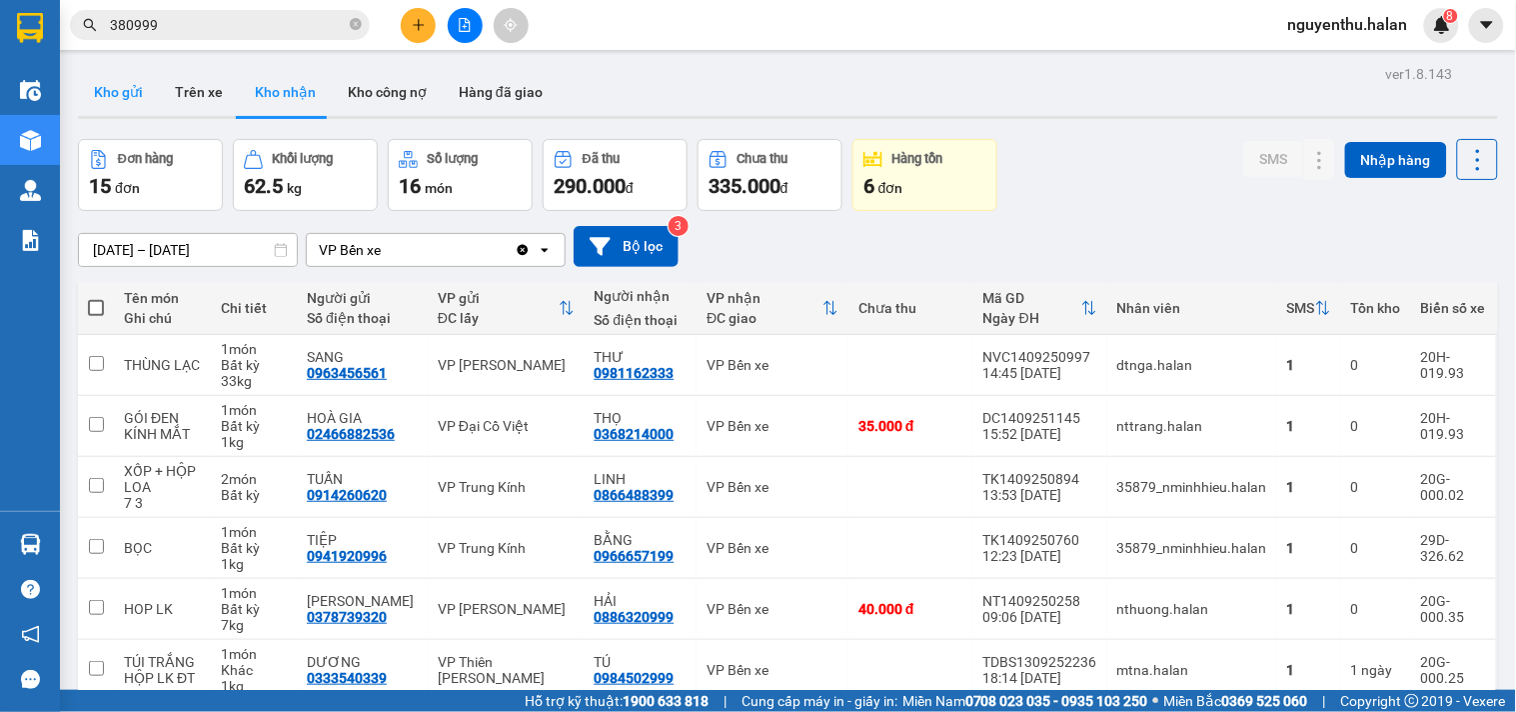
click at [131, 100] on button "Kho gửi" at bounding box center [118, 92] width 81 height 48
